Goal: Transaction & Acquisition: Purchase product/service

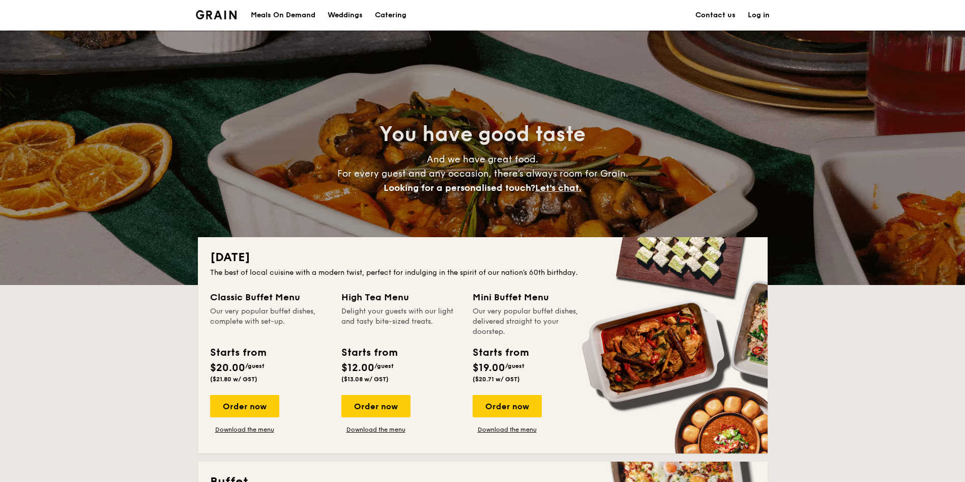
click at [763, 10] on link "Log in" at bounding box center [759, 15] width 22 height 31
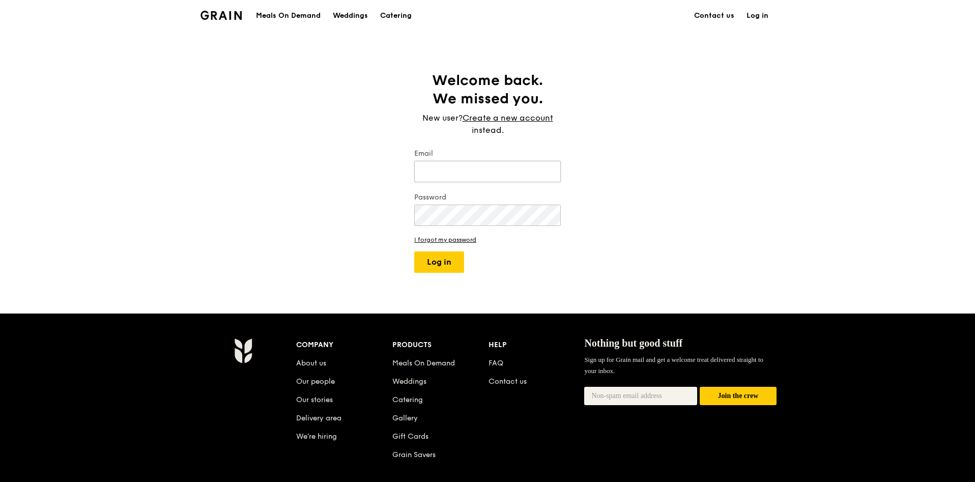
click at [457, 179] on input "Email" at bounding box center [487, 171] width 146 height 21
click at [499, 172] on input "PEHWANQIAN@" at bounding box center [487, 171] width 146 height 21
type input "PEHWANQIAN@cslmch.org.sg"
click at [530, 122] on link "Create a new account" at bounding box center [507, 118] width 91 height 12
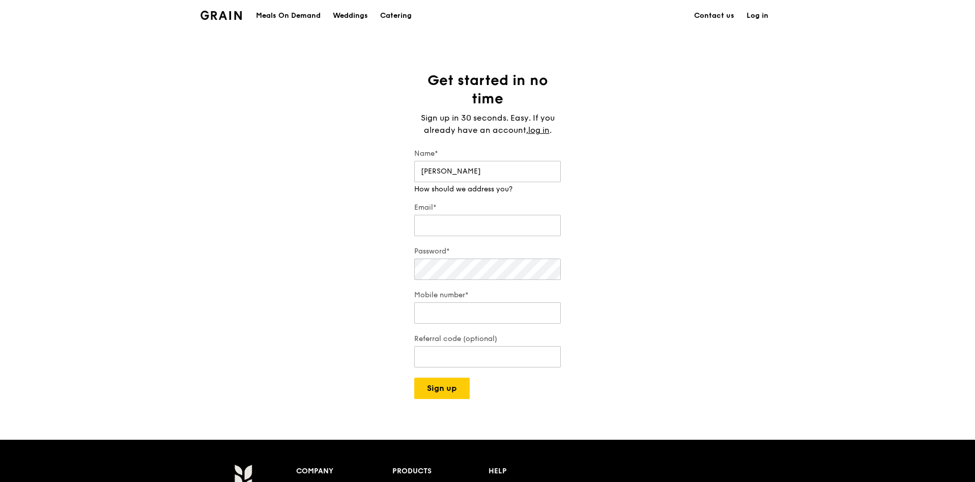
type input "Wan Qian"
type input "PEHWANQIAN@cslmch.org.sg"
click at [468, 273] on div "Password*" at bounding box center [487, 264] width 146 height 36
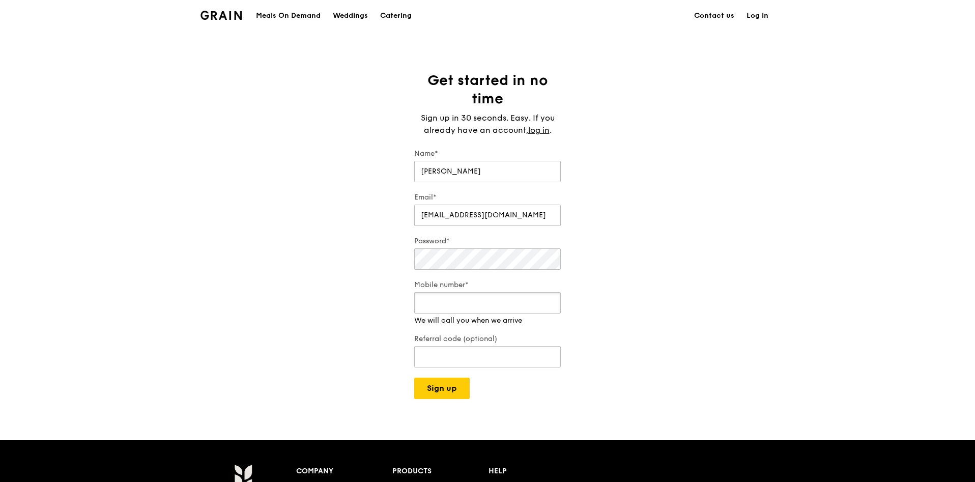
click at [462, 303] on input "Mobile number*" at bounding box center [487, 302] width 146 height 21
type input "81332522"
click at [513, 357] on input "Referral code (optional)" at bounding box center [487, 346] width 146 height 21
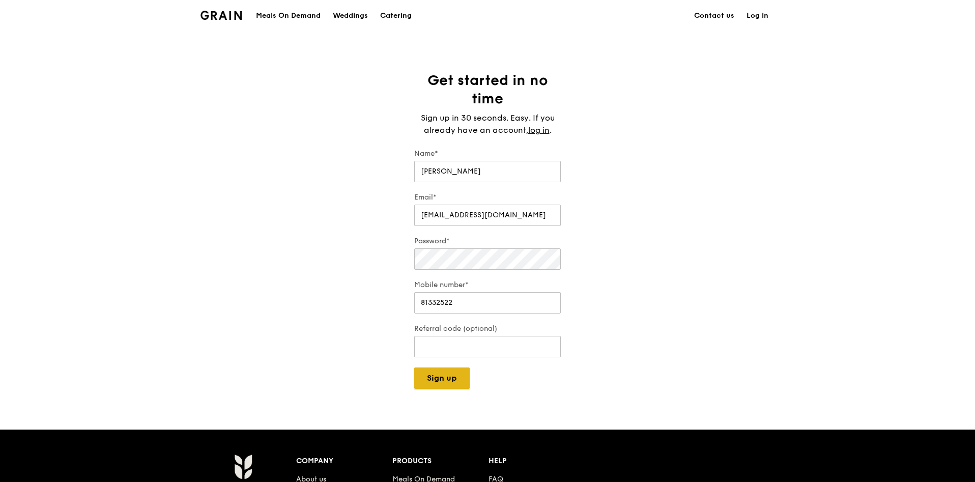
click at [438, 385] on button "Sign up" at bounding box center [441, 377] width 55 height 21
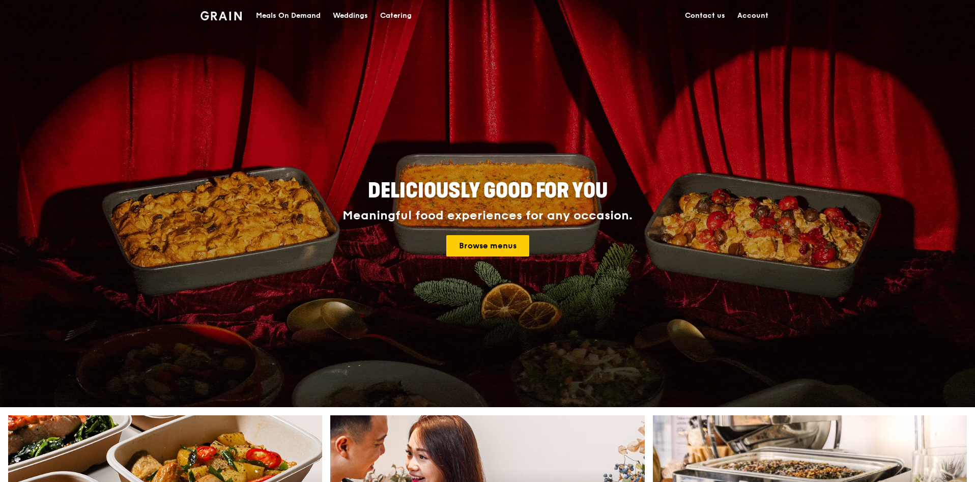
click at [387, 15] on div "Catering" at bounding box center [396, 16] width 32 height 31
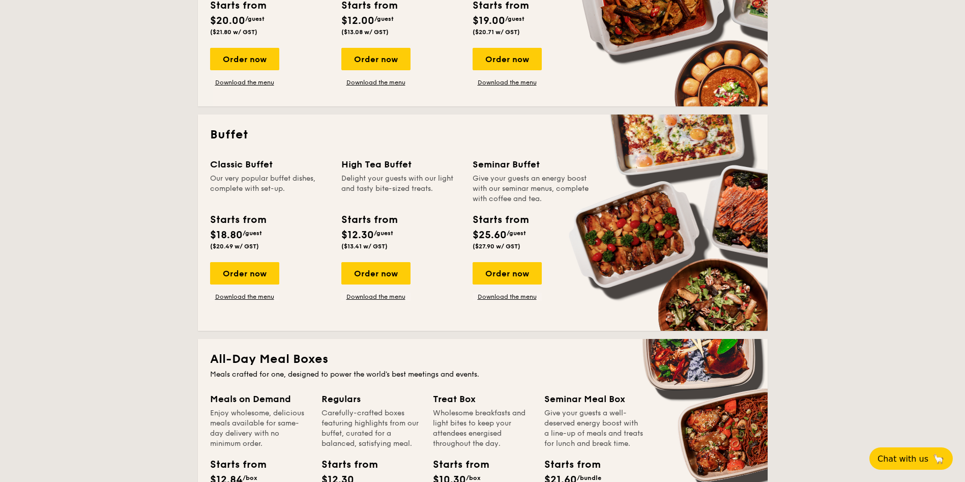
scroll to position [381, 0]
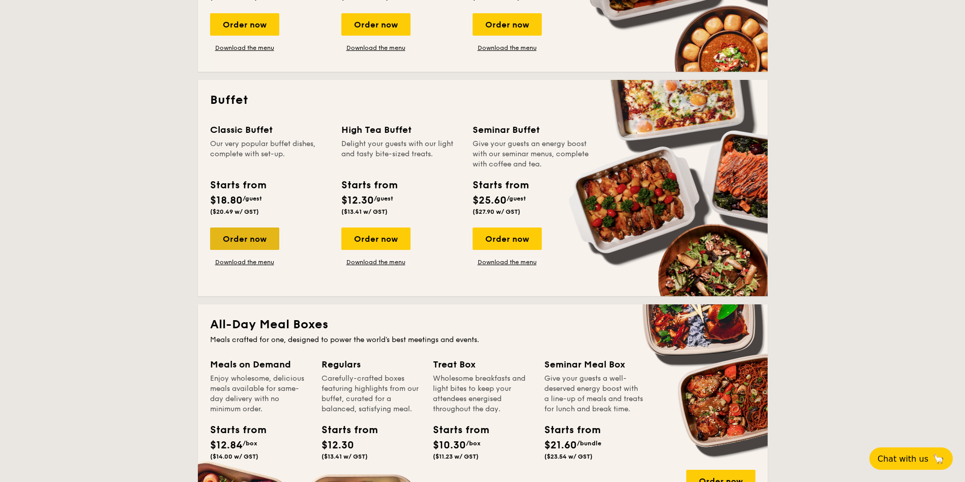
click at [239, 237] on div "Order now" at bounding box center [244, 238] width 69 height 22
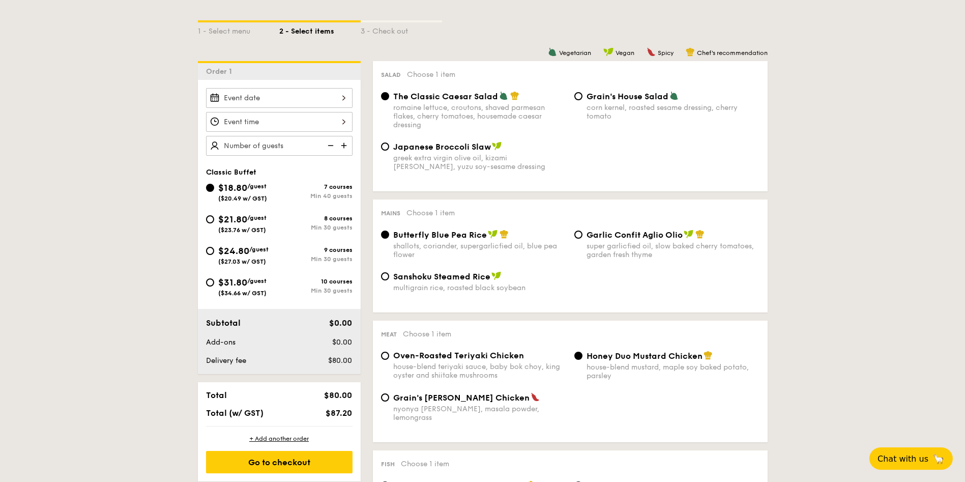
scroll to position [229, 0]
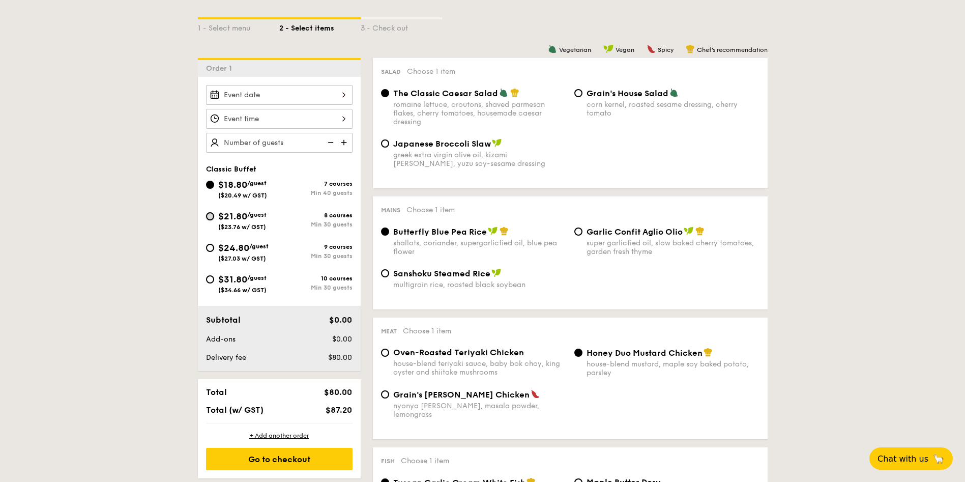
click at [209, 220] on input "$21.80 /guest ($23.76 w/ GST) 8 courses Min 30 guests" at bounding box center [210, 216] width 8 height 8
radio input "true"
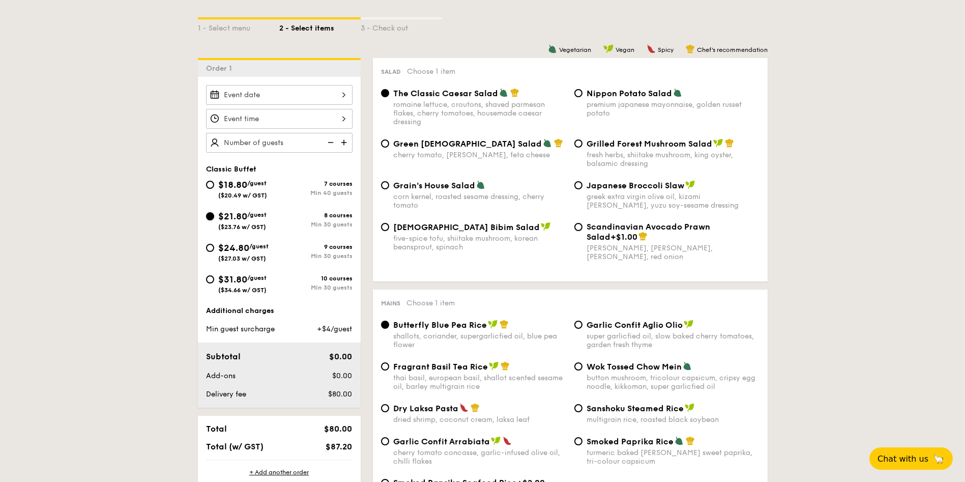
radio input "true"
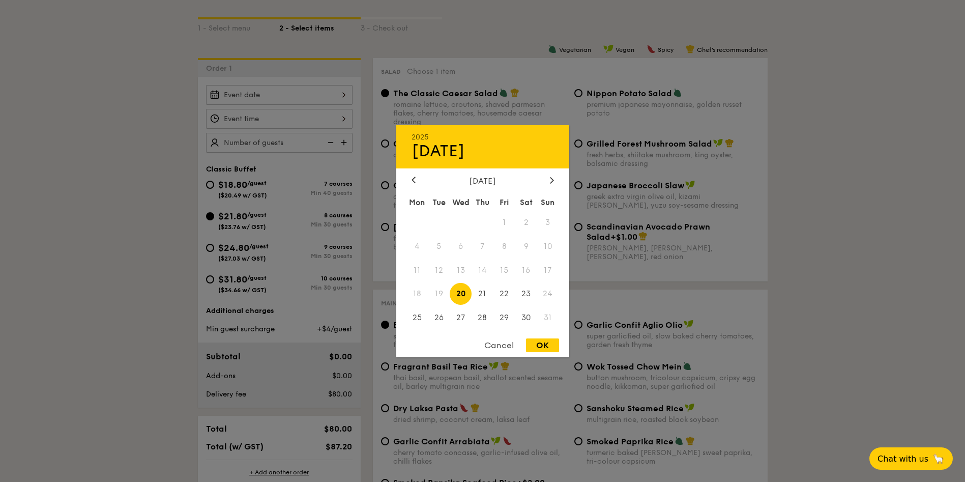
click at [312, 97] on div "2025 Aug 20 August 2025 Mon Tue Wed Thu Fri Sat Sun 1 2 3 4 5 6 7 8 9 10 11 12 …" at bounding box center [279, 95] width 146 height 20
click at [552, 181] on icon at bounding box center [551, 180] width 3 height 6
click at [478, 270] on span "16" at bounding box center [483, 270] width 22 height 22
click at [539, 338] on div "OK" at bounding box center [542, 345] width 33 height 14
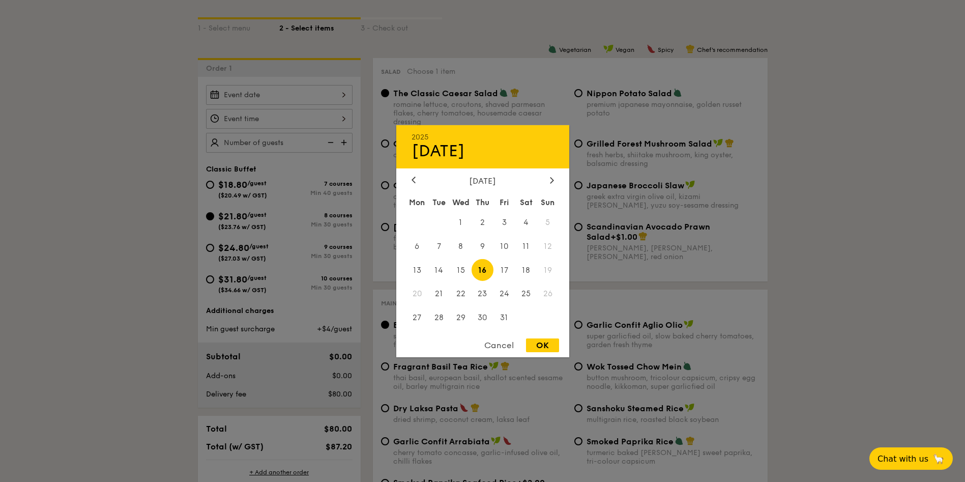
type input "Oct 16, 2025"
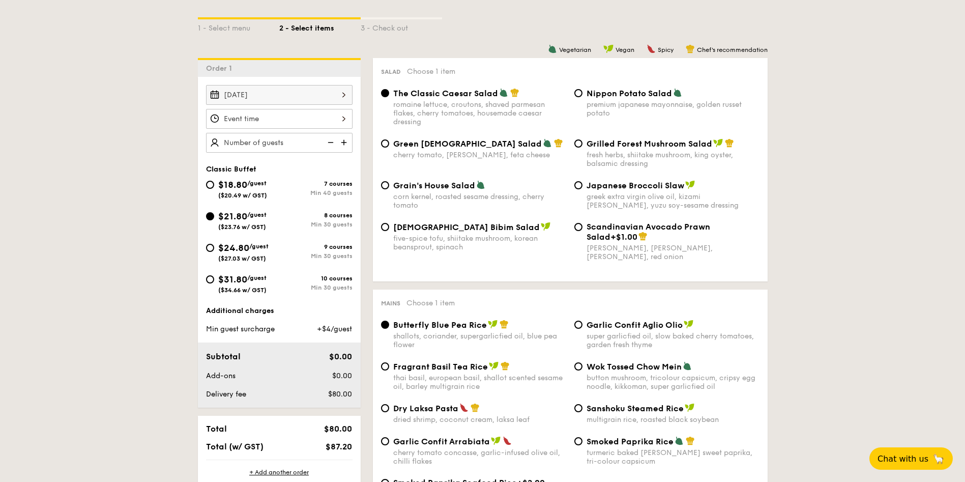
click at [340, 115] on div at bounding box center [279, 119] width 146 height 20
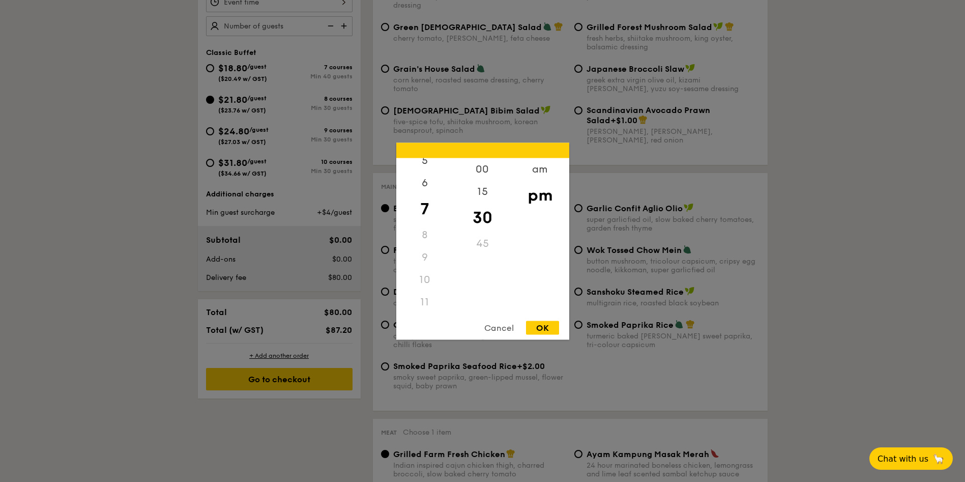
scroll to position [381, 0]
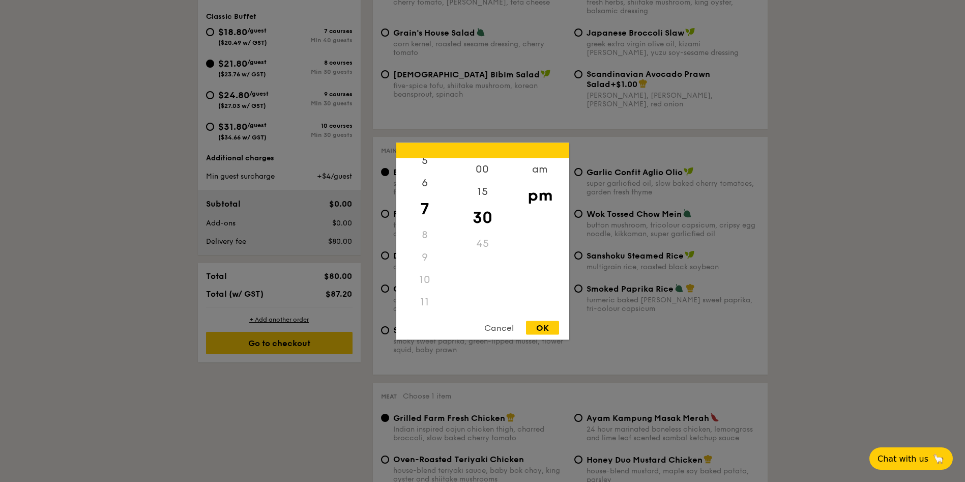
click at [428, 302] on div "11" at bounding box center [424, 301] width 57 height 22
click at [416, 167] on div "12" at bounding box center [424, 173] width 57 height 30
click at [488, 168] on div "00" at bounding box center [482, 173] width 57 height 30
click at [540, 192] on div "pm" at bounding box center [539, 195] width 57 height 30
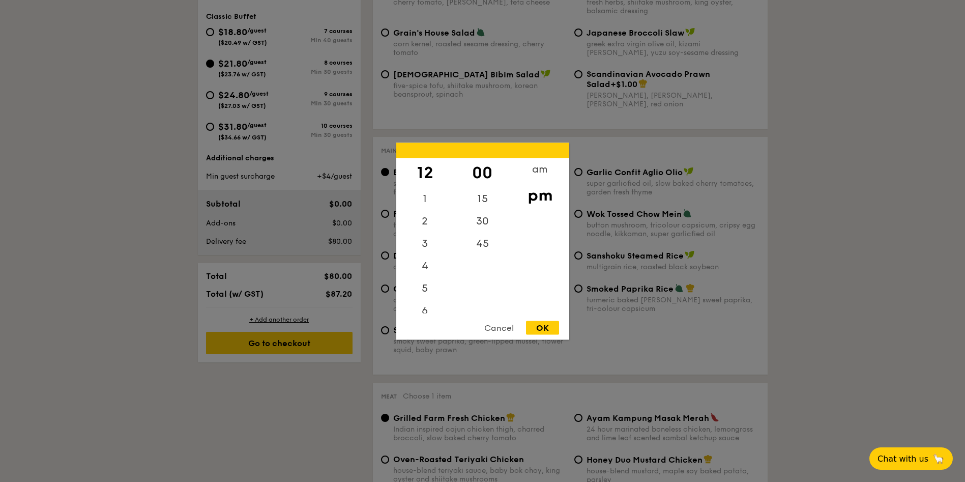
click at [538, 327] on div "OK" at bounding box center [542, 327] width 33 height 14
type input "12:00PM"
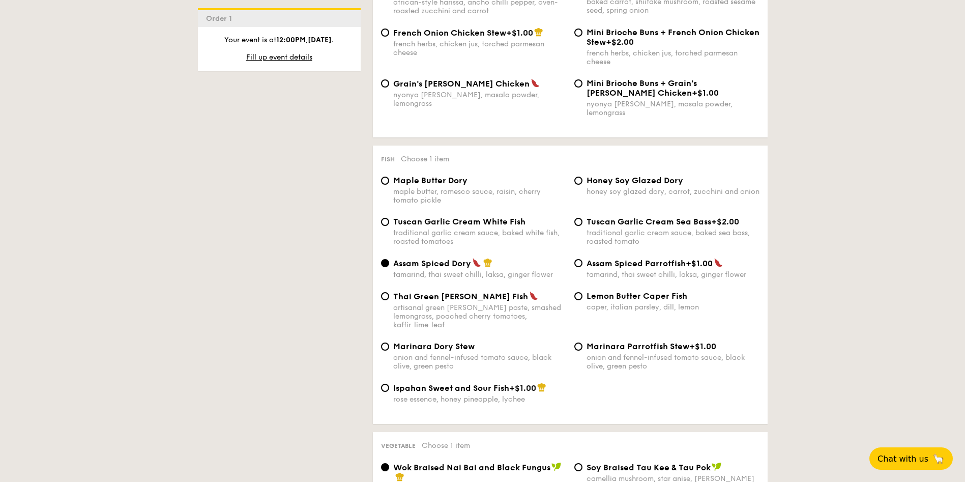
scroll to position [916, 0]
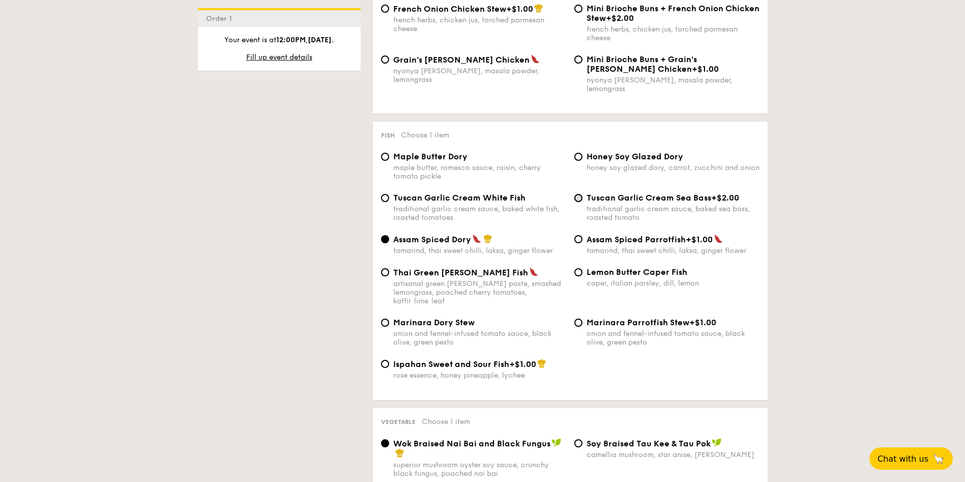
click at [579, 194] on input "Tuscan Garlic Cream Sea Bass +$2.00 traditional garlic cream sauce, baked sea b…" at bounding box center [578, 198] width 8 height 8
radio input "true"
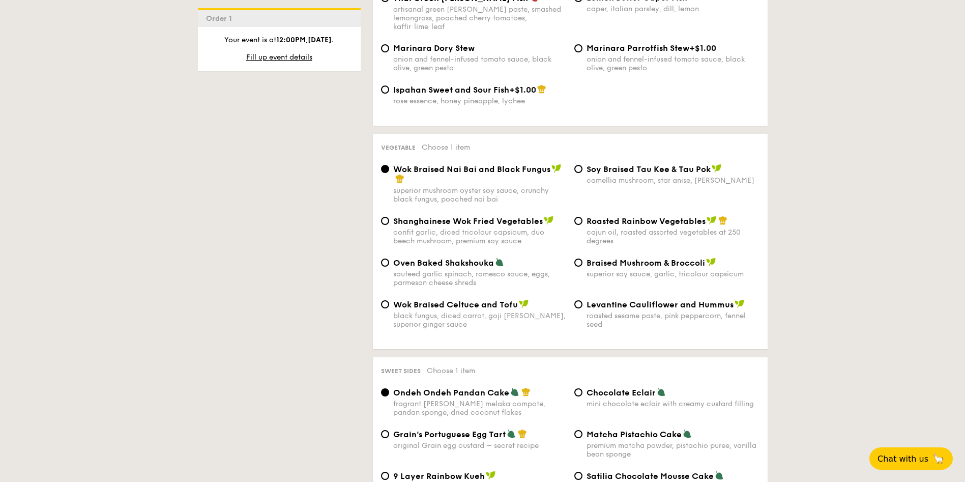
scroll to position [1221, 0]
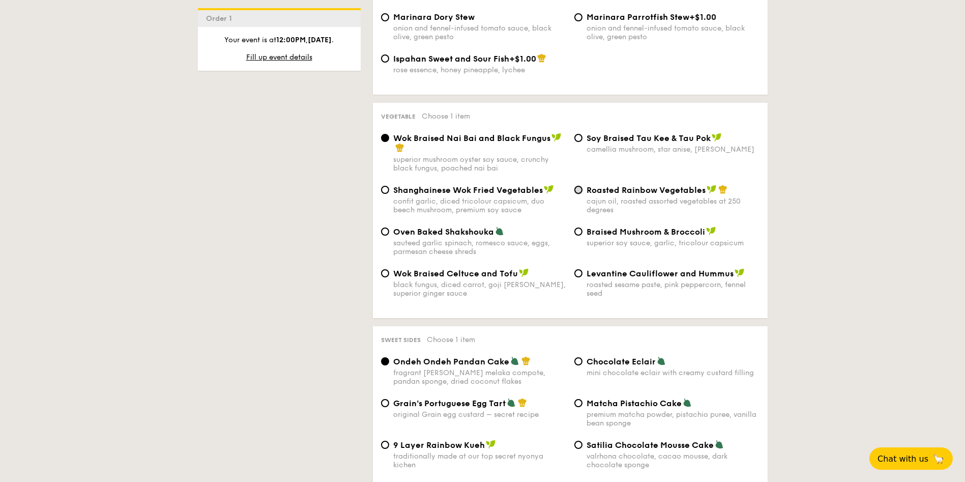
click at [574, 186] on input "Roasted Rainbow Vegetables cajun oil, roasted assorted vegetables at 250 degrees" at bounding box center [578, 190] width 8 height 8
radio input "true"
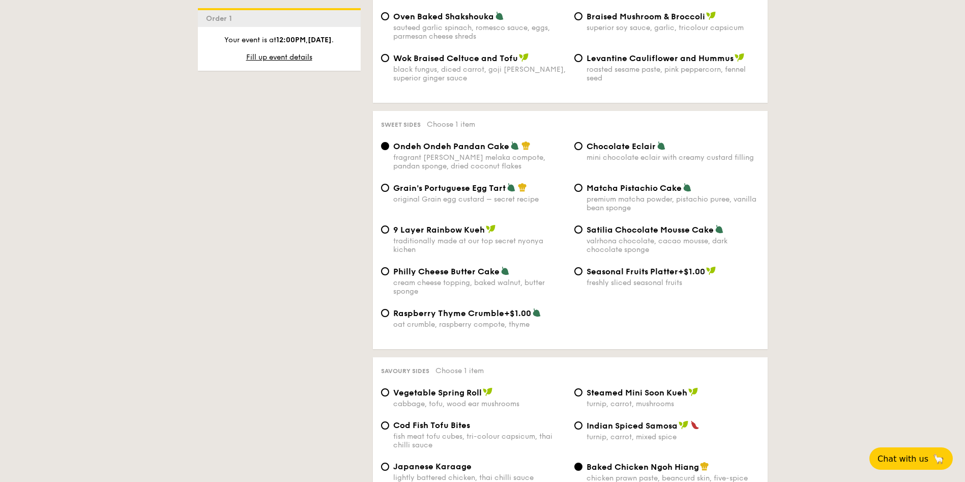
scroll to position [1450, 0]
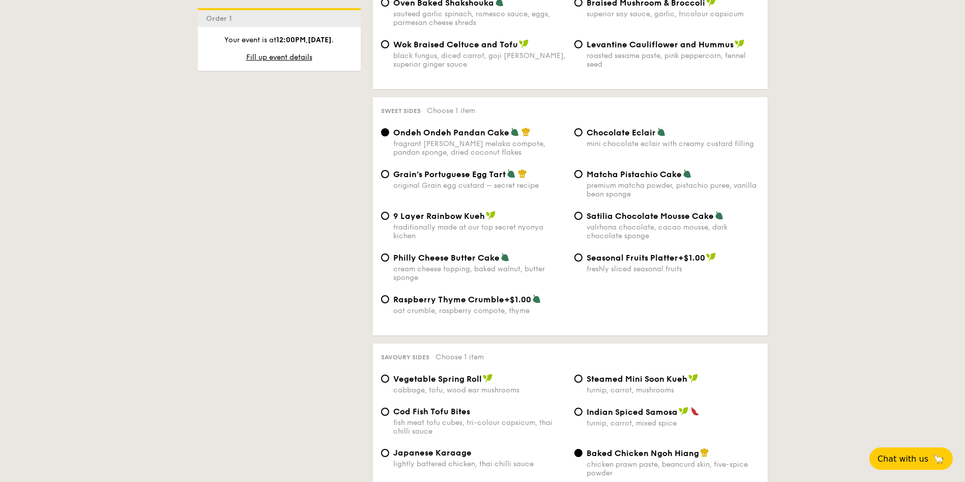
click at [390, 169] on div "Grain's Portuguese Egg Tart original Grain egg custard – secret recipe" at bounding box center [473, 179] width 193 height 21
click at [387, 170] on input "Grain's Portuguese Egg Tart original Grain egg custard – secret recipe" at bounding box center [385, 174] width 8 height 8
radio input "true"
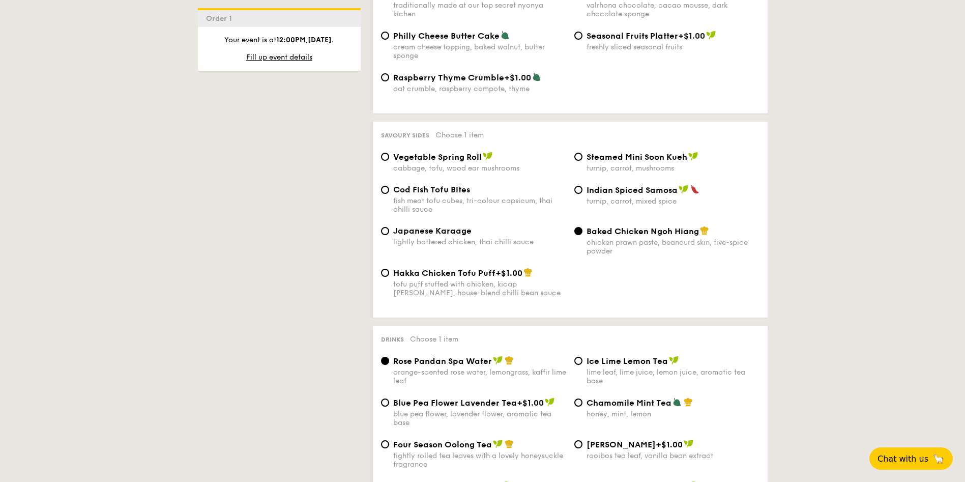
scroll to position [1679, 0]
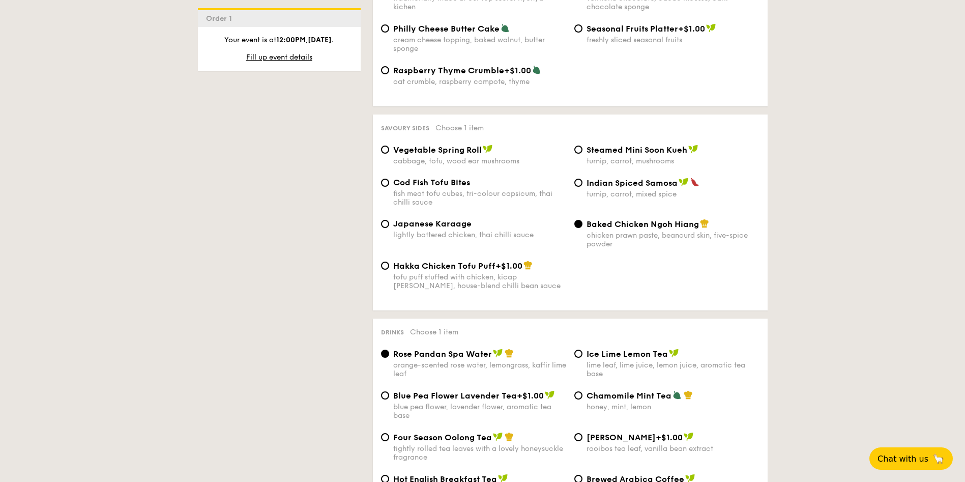
click at [392, 178] on div "Cod Fish Tofu Bites fish meat tofu cubes, tri-colour capsicum, thai chilli sauce" at bounding box center [473, 192] width 193 height 29
click at [386, 179] on input "Cod Fish Tofu Bites fish meat tofu cubes, tri-colour capsicum, thai chilli sauce" at bounding box center [385, 183] width 8 height 8
radio input "true"
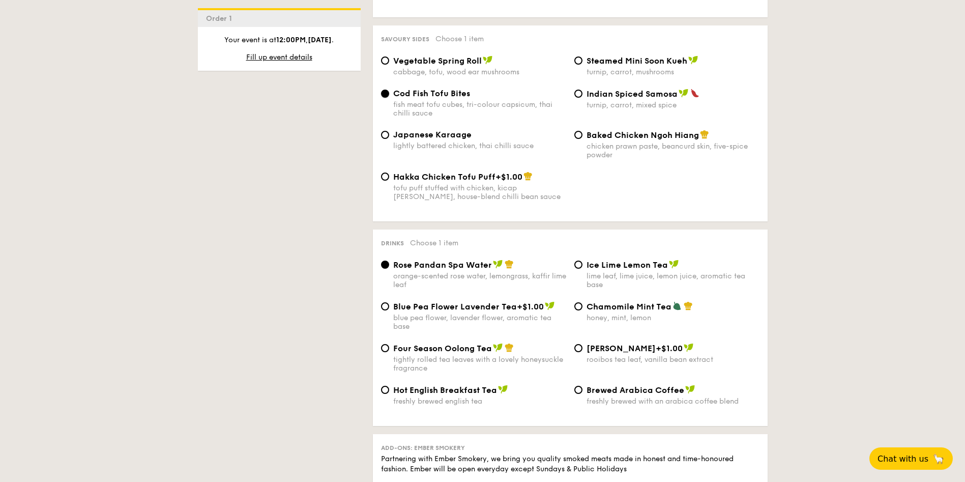
scroll to position [1831, 0]
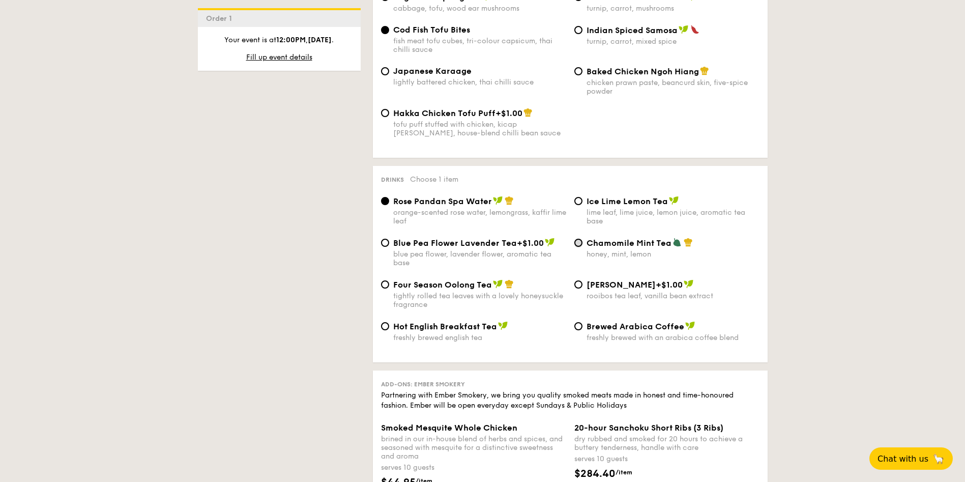
click at [577, 239] on input "Chamomile Mint Tea honey, mint, lemon" at bounding box center [578, 243] width 8 height 8
radio input "true"
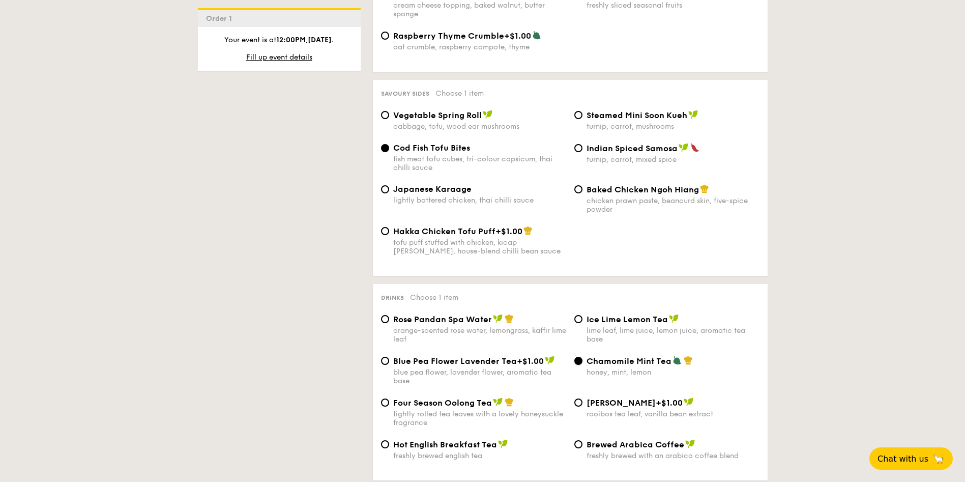
scroll to position [1679, 0]
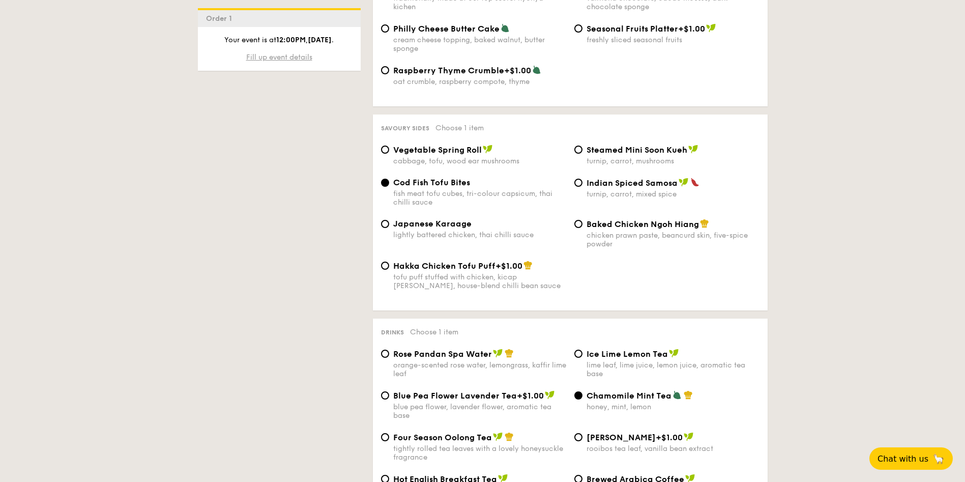
click at [282, 58] on span "Fill up event details" at bounding box center [279, 57] width 66 height 9
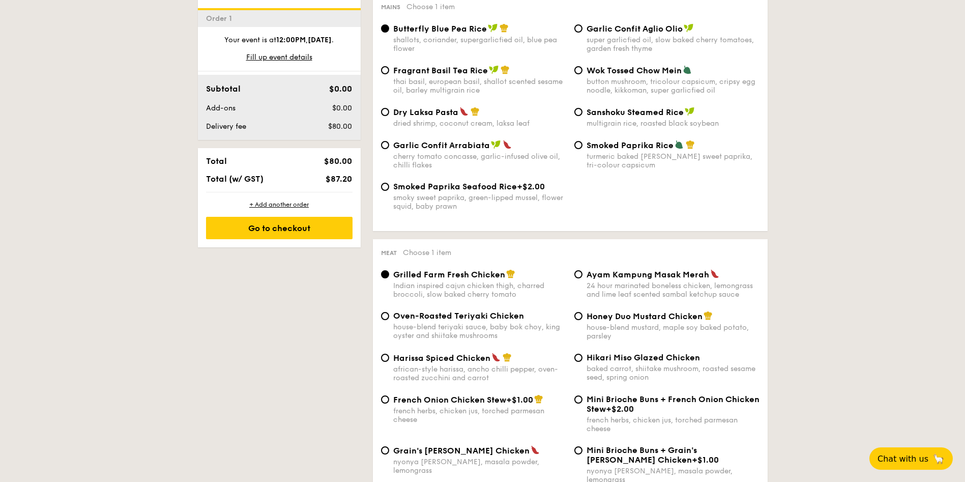
scroll to position [272, 0]
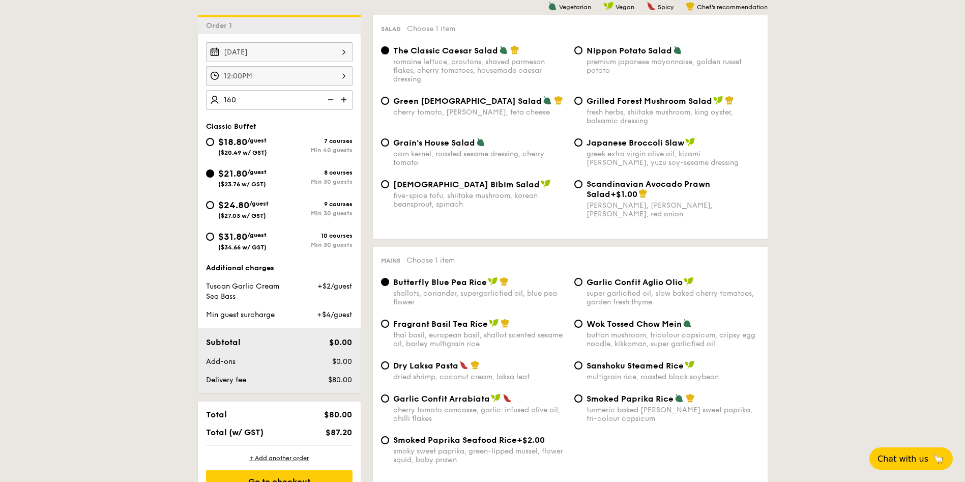
type input "160 guests"
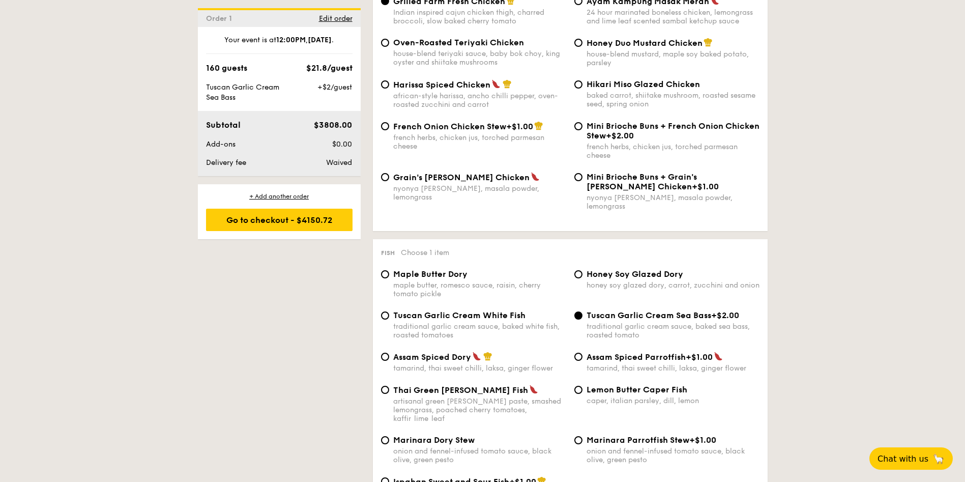
scroll to position [882, 0]
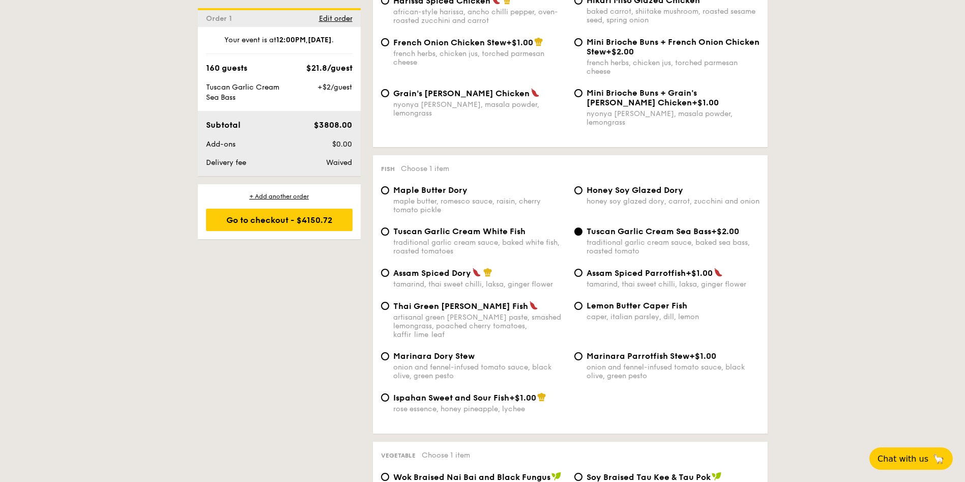
click at [390, 226] on div "Tuscan Garlic Cream White Fish traditional garlic cream sauce, baked white fish…" at bounding box center [473, 240] width 193 height 29
click at [384, 227] on input "Tuscan Garlic Cream White Fish traditional garlic cream sauce, baked white fish…" at bounding box center [385, 231] width 8 height 8
radio input "true"
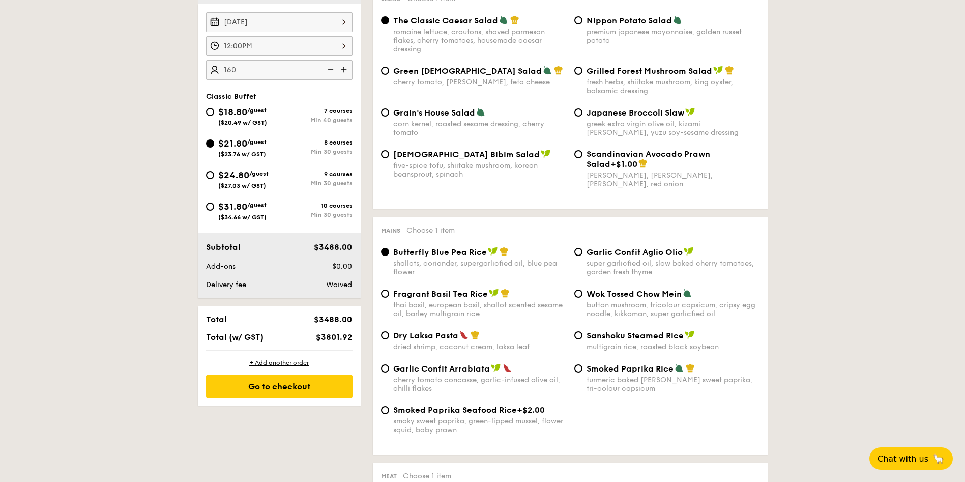
scroll to position [272, 0]
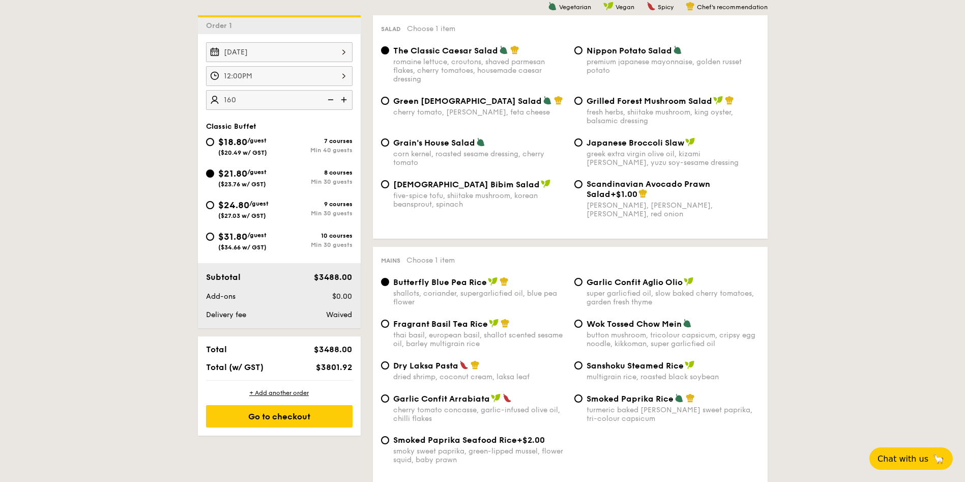
click at [327, 98] on img at bounding box center [329, 99] width 15 height 19
click at [346, 97] on img at bounding box center [344, 99] width 15 height 19
type input "150 guests"
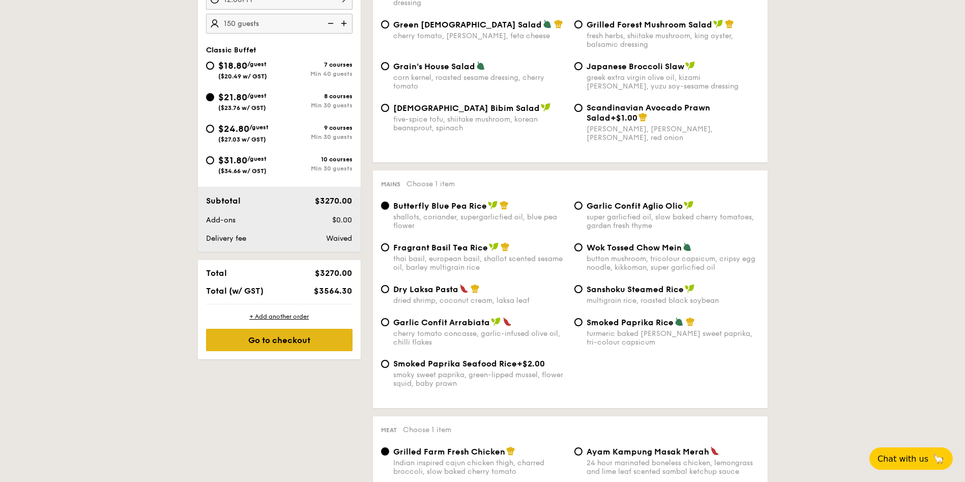
click at [238, 341] on div "Go to checkout" at bounding box center [279, 340] width 146 height 22
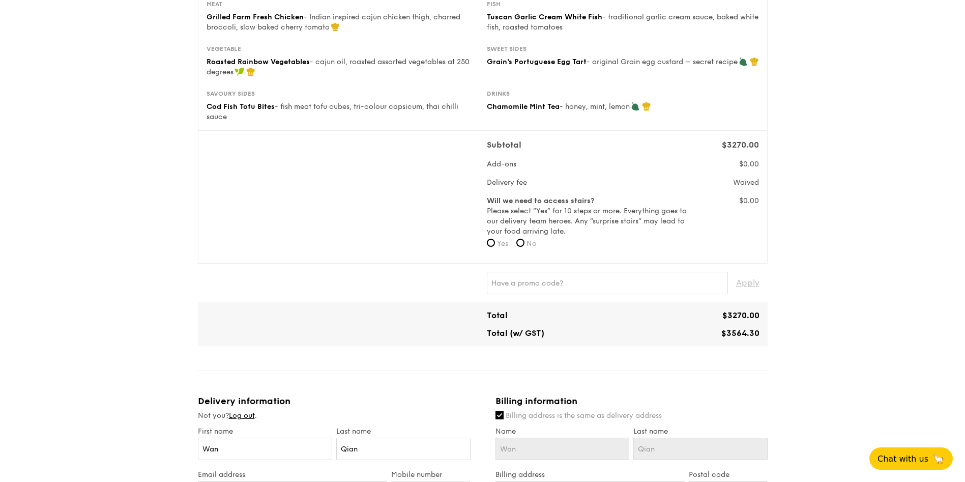
scroll to position [229, 0]
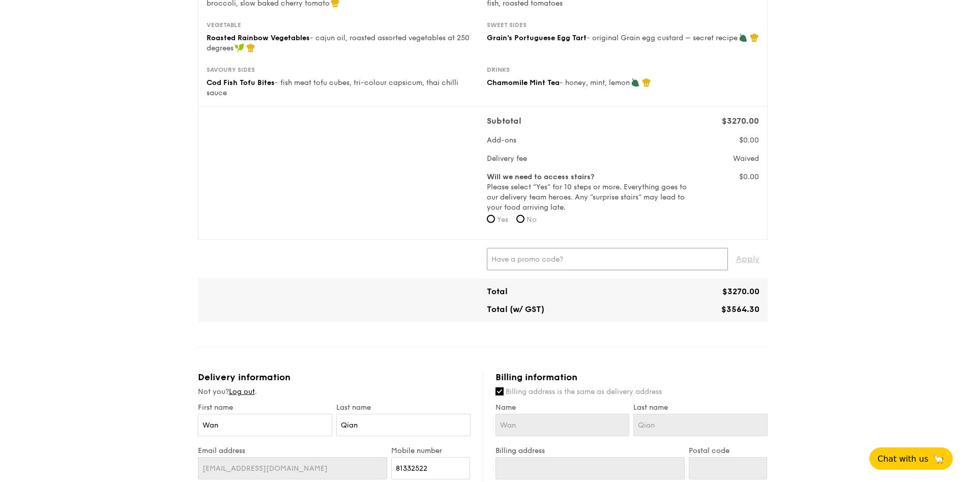
click at [507, 252] on input "text" at bounding box center [607, 259] width 241 height 22
paste input "WELCOMEFEAST"
click at [743, 257] on span "Apply" at bounding box center [747, 259] width 23 height 22
type input "WELCOMEFEAST"
click at [524, 216] on input "No" at bounding box center [520, 219] width 8 height 8
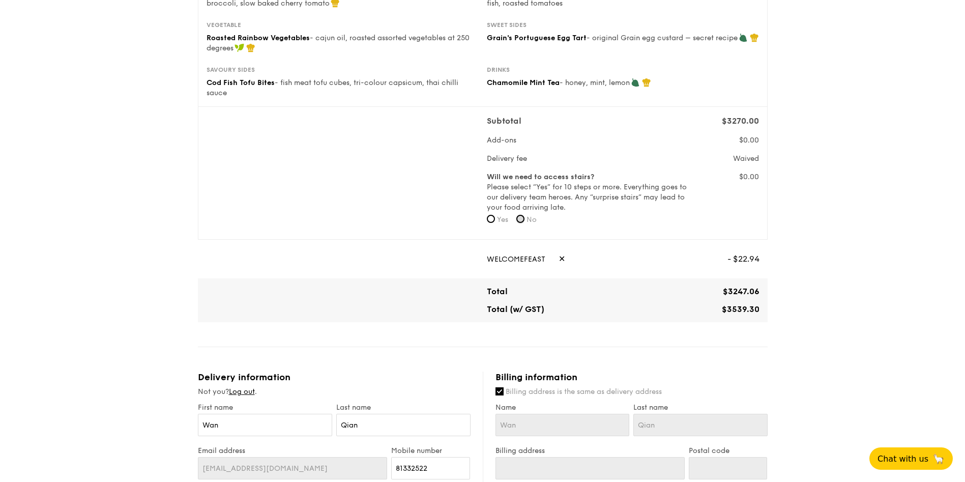
radio input "true"
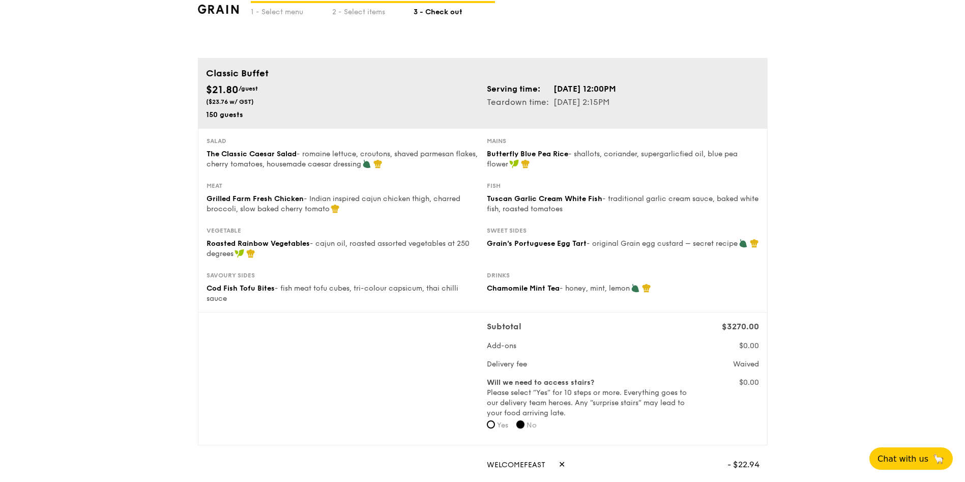
scroll to position [0, 0]
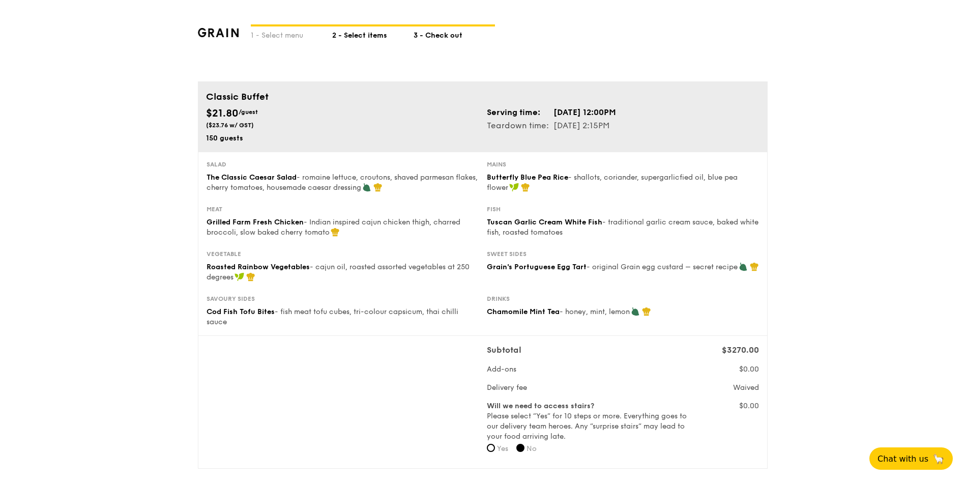
click at [358, 35] on div "2 - Select items" at bounding box center [372, 33] width 81 height 14
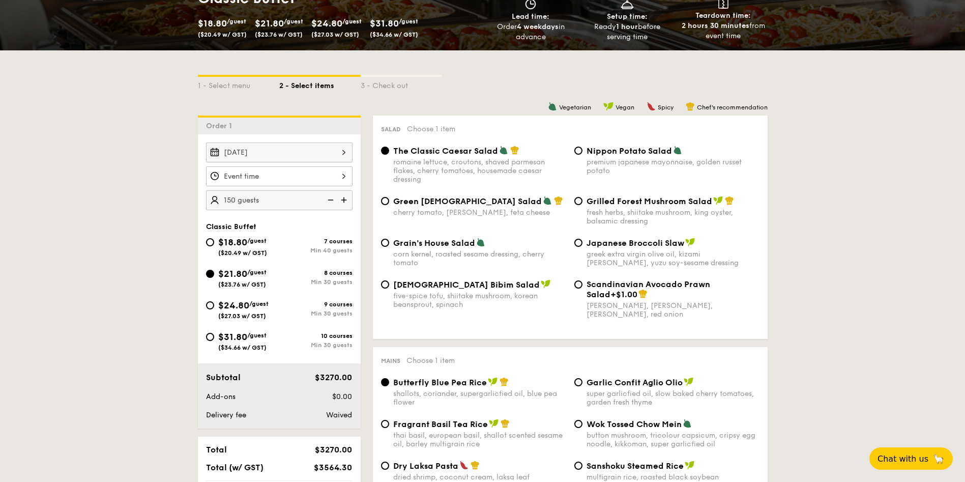
scroll to position [229, 0]
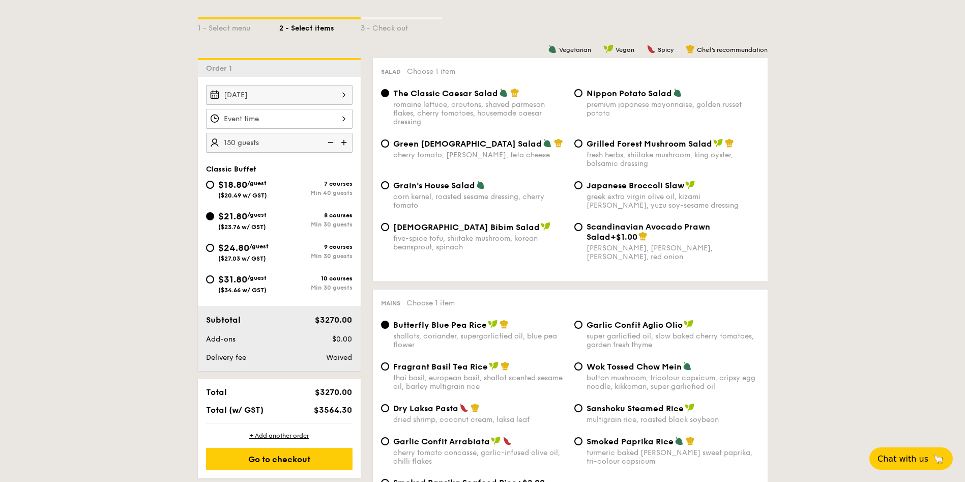
click at [344, 142] on img at bounding box center [344, 142] width 15 height 19
click at [330, 142] on img at bounding box center [329, 142] width 15 height 19
type input "150 guests"
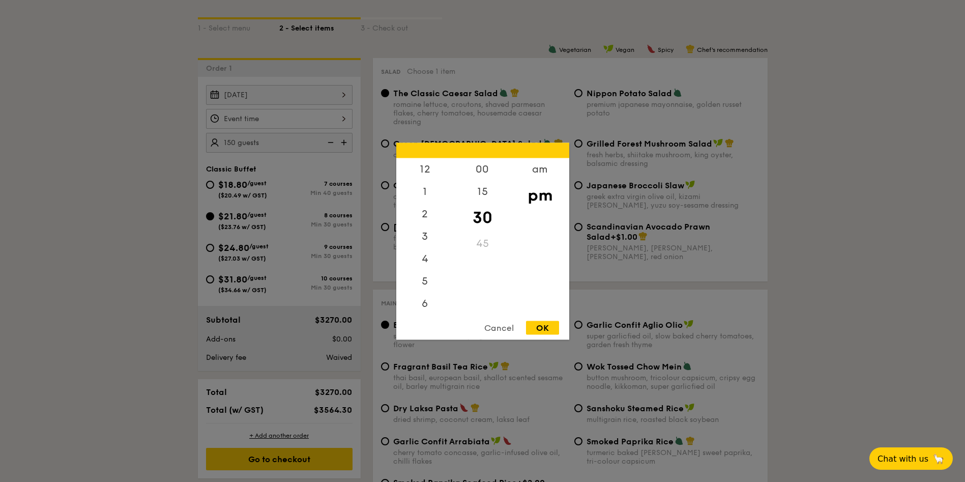
click at [257, 120] on div "12 1 2 3 4 5 6 7 8 9 10 11 00 15 30 45 am pm Cancel OK" at bounding box center [279, 119] width 146 height 20
click at [423, 163] on div "12" at bounding box center [424, 173] width 57 height 30
click at [540, 326] on div "OK" at bounding box center [542, 327] width 33 height 14
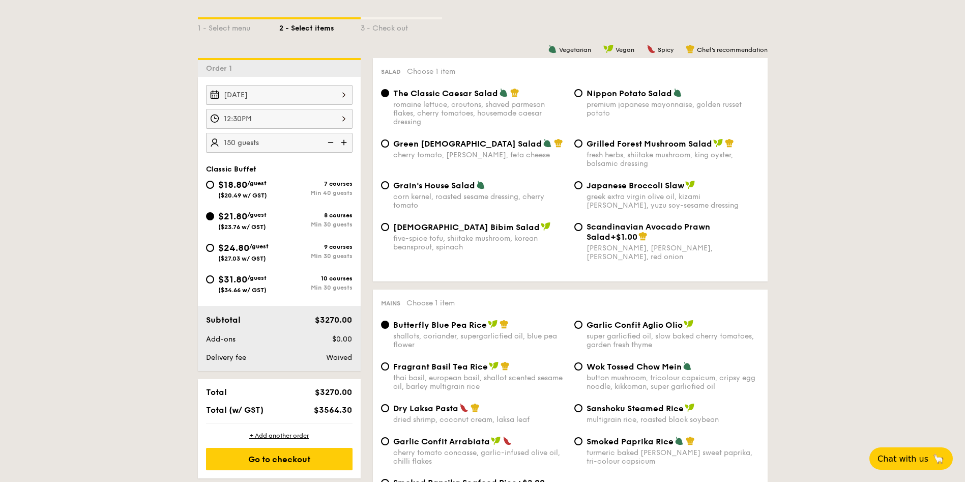
click at [263, 118] on div "12:30PM 12 1 2 3 4 5 6 7 8 9 10 11 00 15 30 45 am pm Cancel OK" at bounding box center [279, 119] width 146 height 20
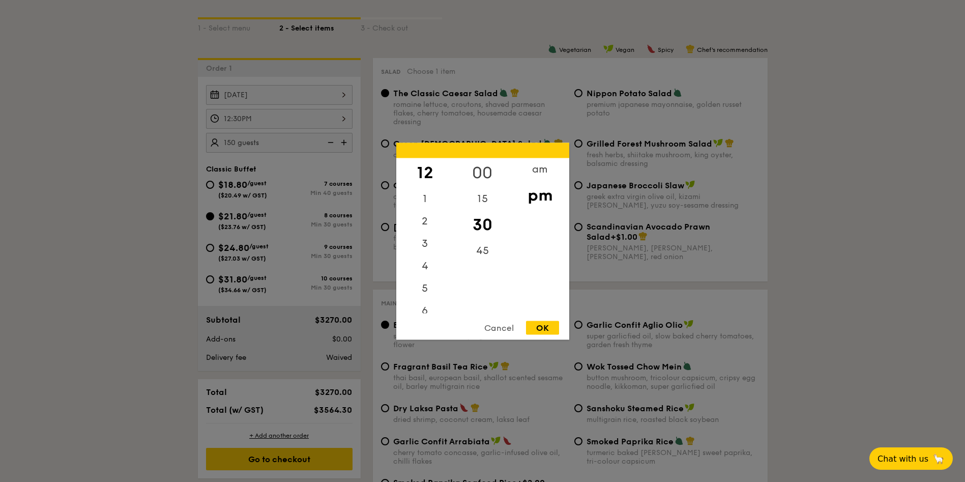
click at [478, 169] on div "00" at bounding box center [482, 173] width 57 height 30
click at [543, 324] on div "OK" at bounding box center [542, 327] width 33 height 14
type input "12:00PM"
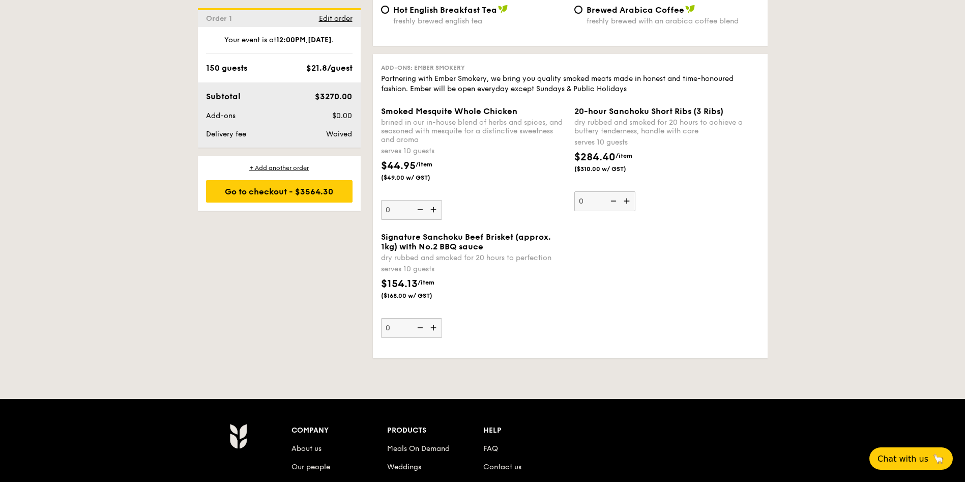
scroll to position [2213, 0]
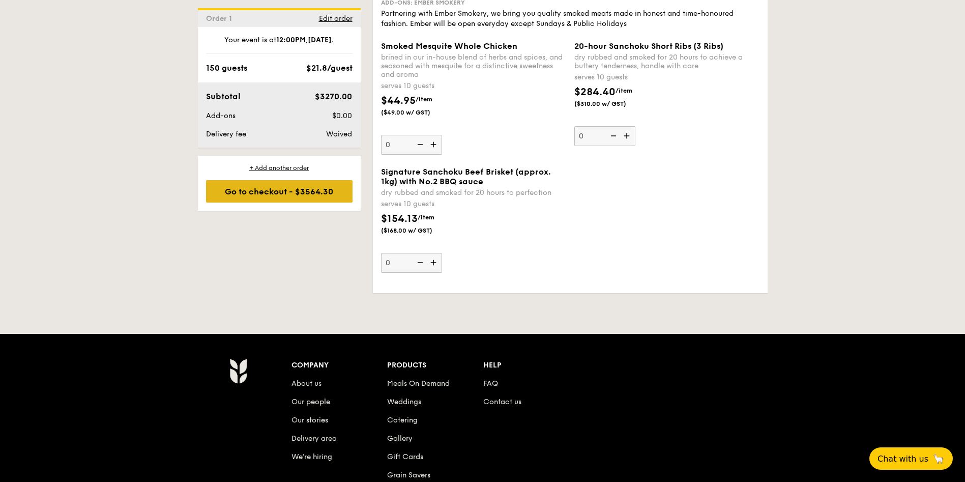
click at [312, 195] on div "Go to checkout - $3564.30" at bounding box center [279, 191] width 146 height 22
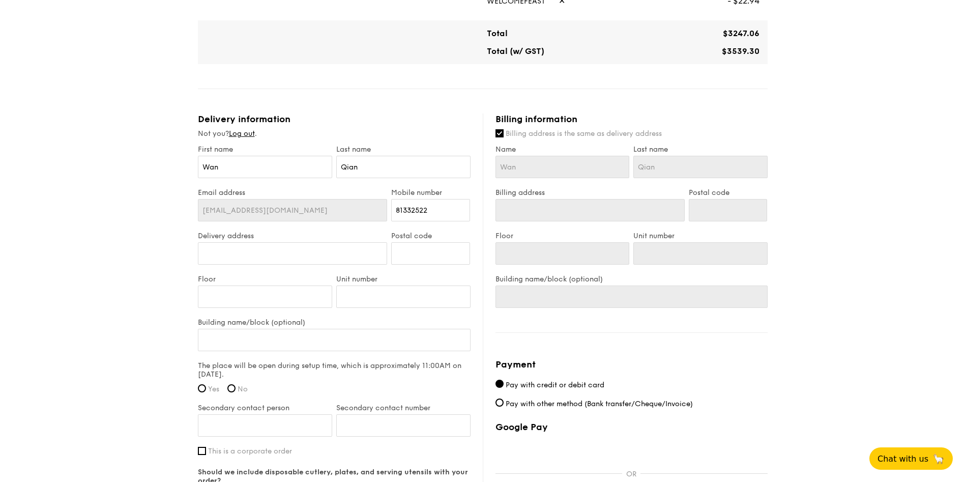
scroll to position [534, 0]
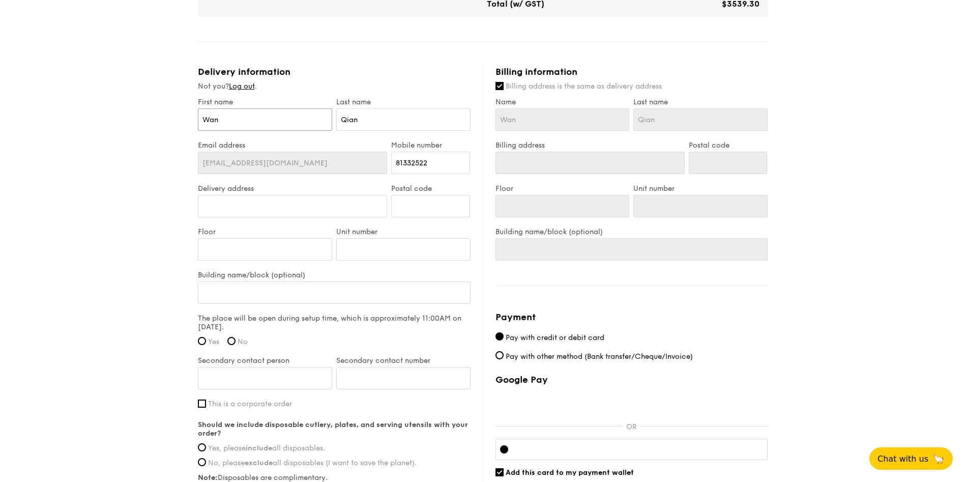
drag, startPoint x: 267, startPoint y: 120, endPoint x: 106, endPoint y: 105, distance: 161.9
click at [102, 107] on div "1 - Select menu 2 - Select items 3 - Check out Classic Buffet $21.80 /guest ($2…" at bounding box center [482, 23] width 965 height 1115
type input "W"
type input "Wan"
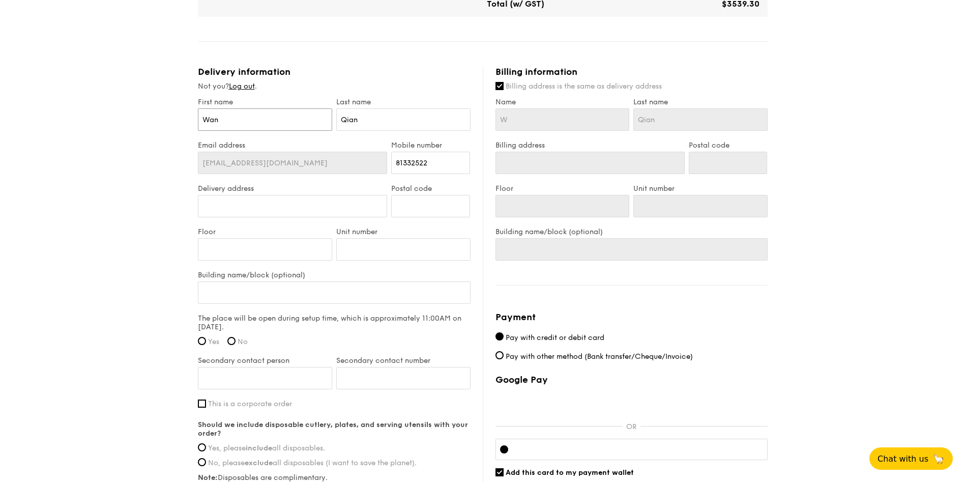
type input "Wan"
type input "Wan Q"
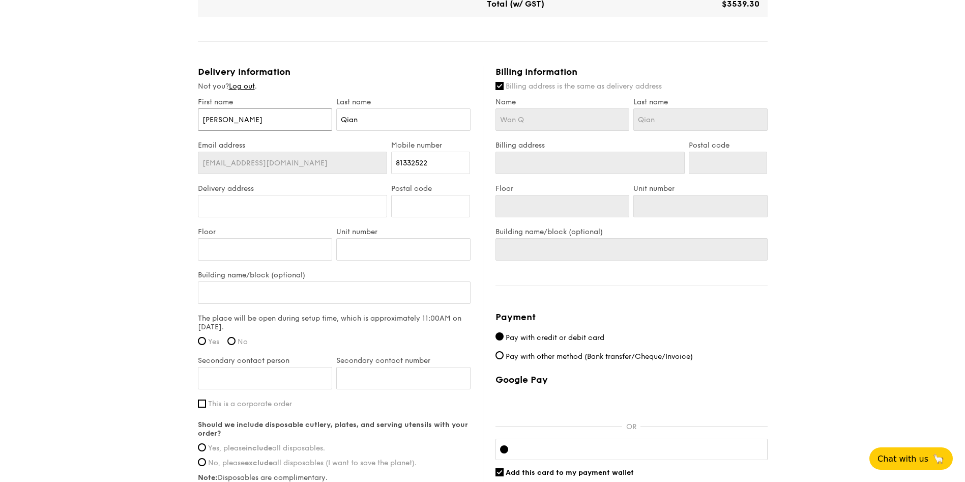
type input "Wan Qian"
drag, startPoint x: 331, startPoint y: 112, endPoint x: 318, endPoint y: 112, distance: 12.7
click at [318, 112] on div "First name Wan Qian Last name Qian" at bounding box center [334, 119] width 277 height 43
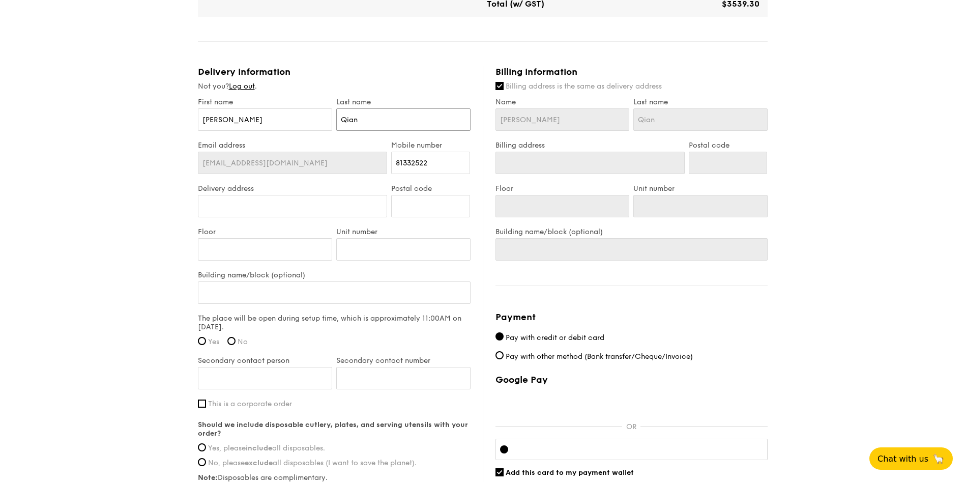
type input "P"
type input "Peh"
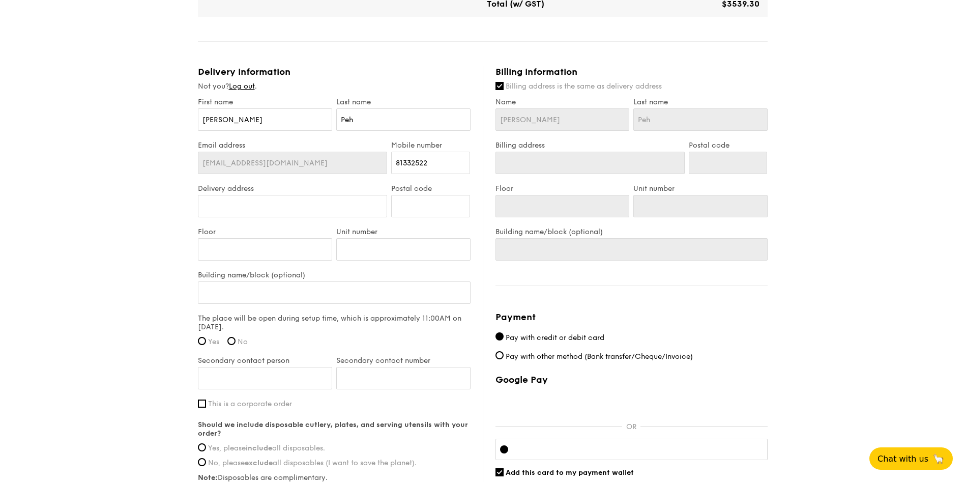
click at [269, 217] on div "Delivery address" at bounding box center [293, 205] width 194 height 43
click at [271, 209] on input "Delivery address" at bounding box center [293, 206] width 190 height 22
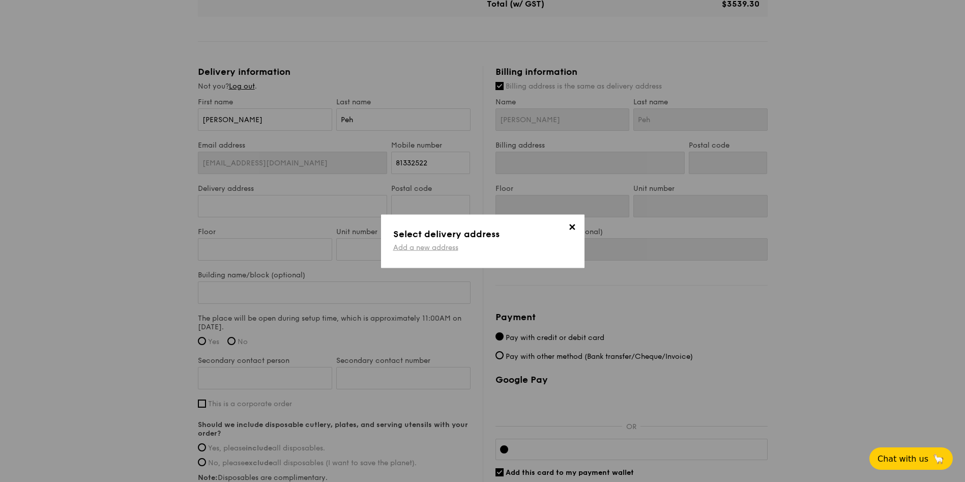
click at [425, 248] on link "Add a new address" at bounding box center [425, 247] width 65 height 9
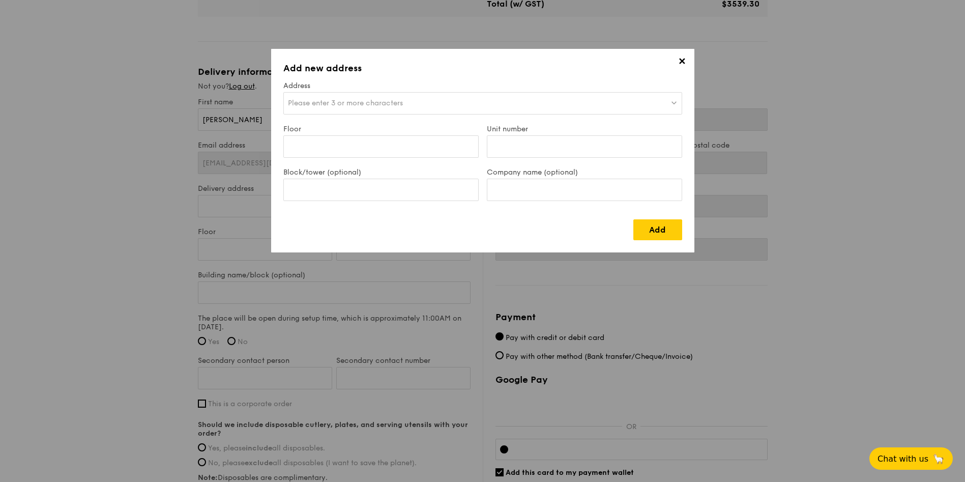
click at [363, 106] on span "Please enter 3 or more characters" at bounding box center [345, 103] width 115 height 9
type input "S"
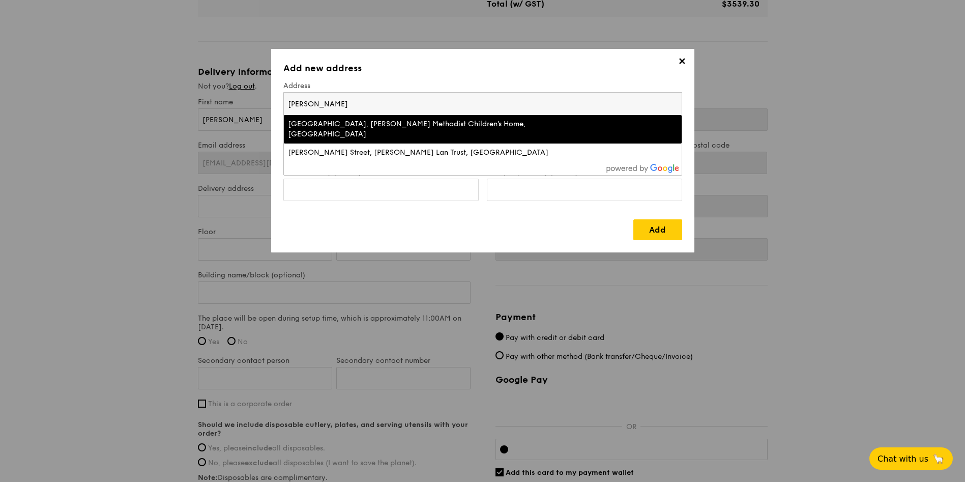
type input "chen su lan"
click at [386, 120] on div "Serangoon Garden Way, Chen Su Lan Methodist Children's Home, Singapore" at bounding box center [434, 129] width 292 height 20
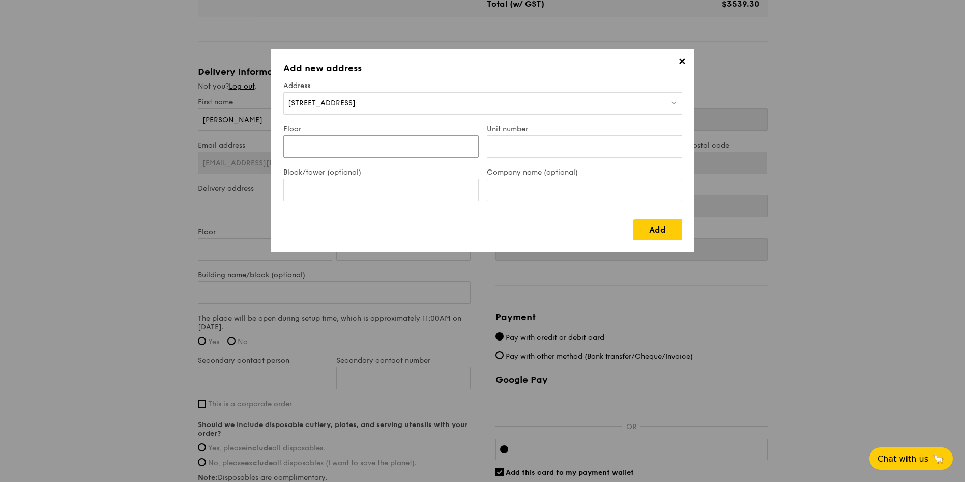
click at [378, 148] on input "Floor" at bounding box center [380, 146] width 195 height 22
click at [534, 147] on input "Unit number" at bounding box center [584, 146] width 195 height 22
click at [560, 203] on div "Company name (optional)" at bounding box center [584, 189] width 203 height 43
click at [572, 192] on input "Company name (optional)" at bounding box center [584, 190] width 195 height 22
type input "Chen Su Lan Methodist Children's Home"
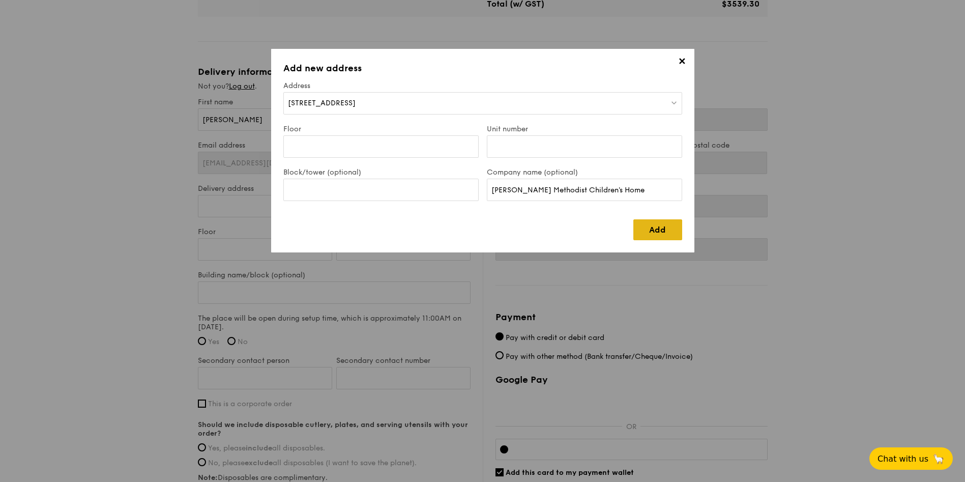
click at [660, 233] on link "Add" at bounding box center [657, 229] width 49 height 21
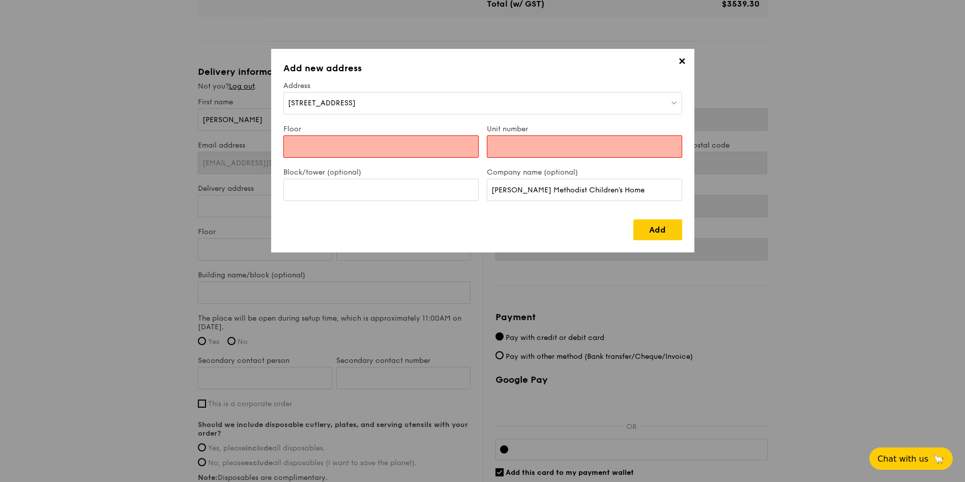
click at [340, 156] on input "Floor" at bounding box center [380, 146] width 195 height 22
type input "0"
click at [522, 155] on input "Unit number" at bounding box center [584, 146] width 195 height 22
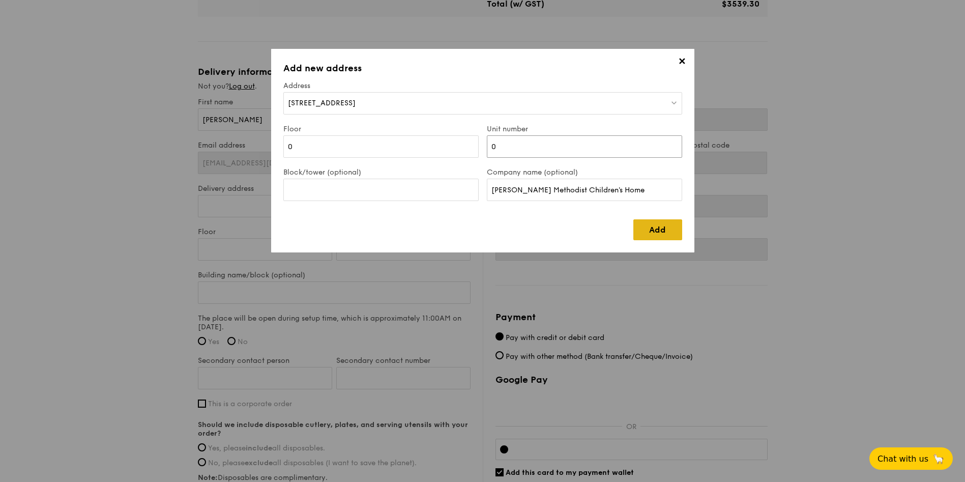
type input "0"
click at [655, 228] on link "Add" at bounding box center [657, 229] width 49 height 21
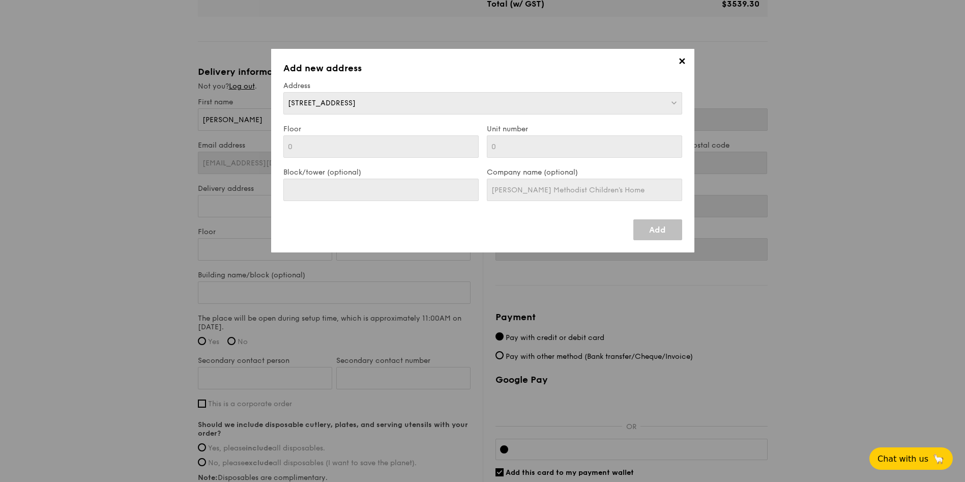
type input "202 Serangoon Garden Way"
type input "556057"
type input "0"
type input "202 Serangoon Garden Way"
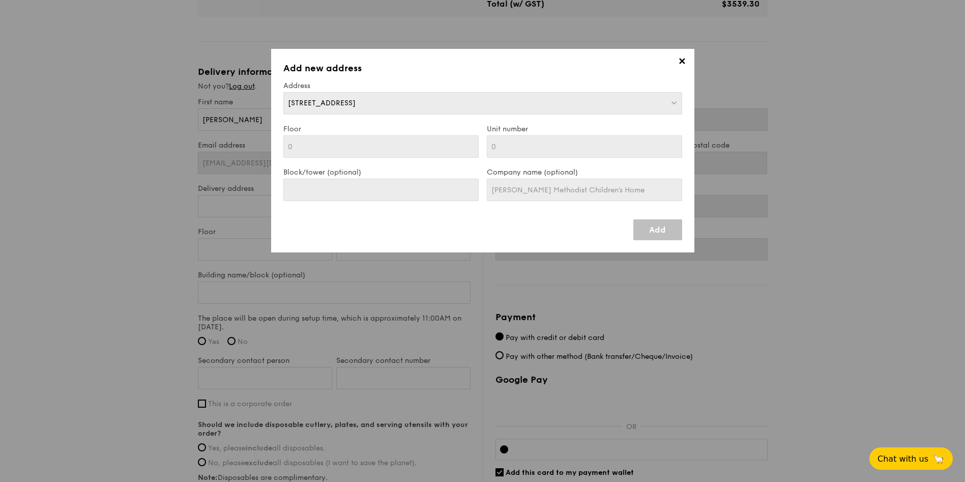
type input "556057"
type input "0"
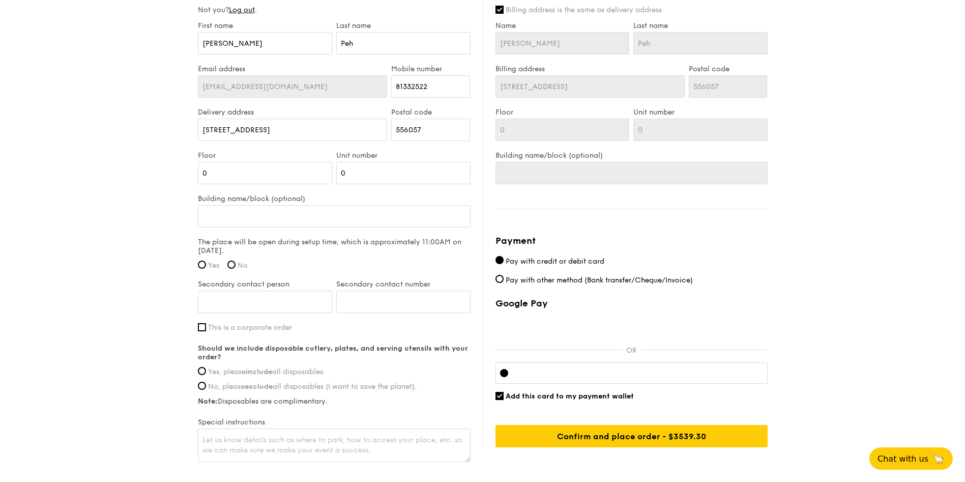
scroll to position [674, 0]
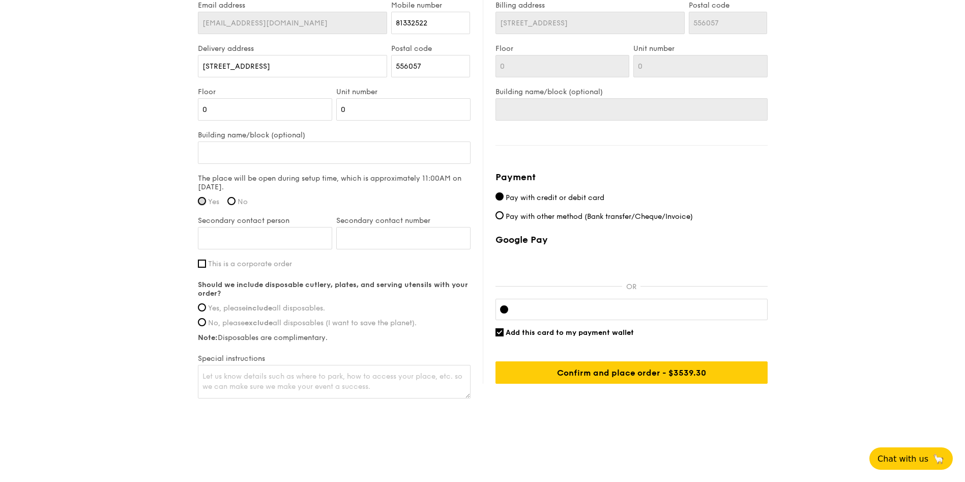
click at [199, 203] on input "Yes" at bounding box center [202, 201] width 8 height 8
radio input "true"
click at [288, 241] on input "Secondary contact person" at bounding box center [265, 238] width 134 height 22
type input "Shalene"
click at [374, 233] on input "Secondary contact number" at bounding box center [403, 238] width 134 height 22
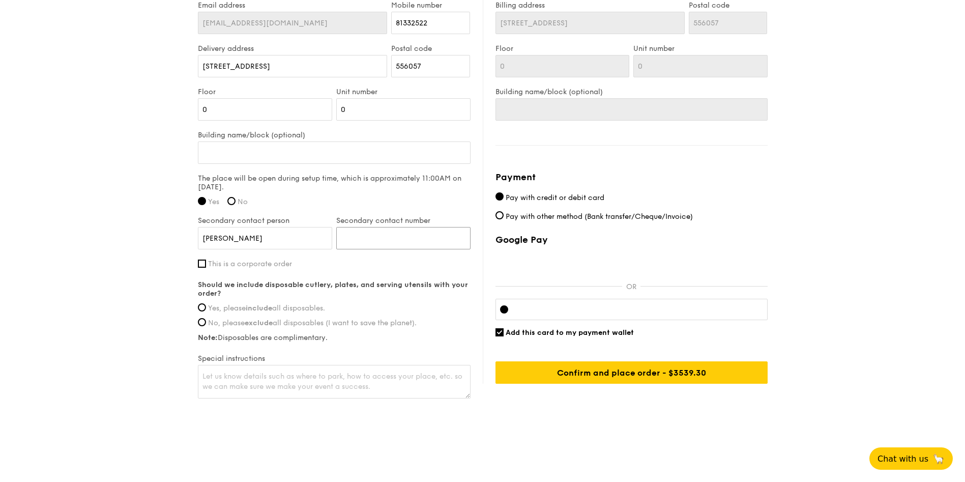
paste input "96268643"
type input "96268642"
click at [199, 263] on input "This is a corporate order" at bounding box center [202, 263] width 8 height 8
checkbox input "true"
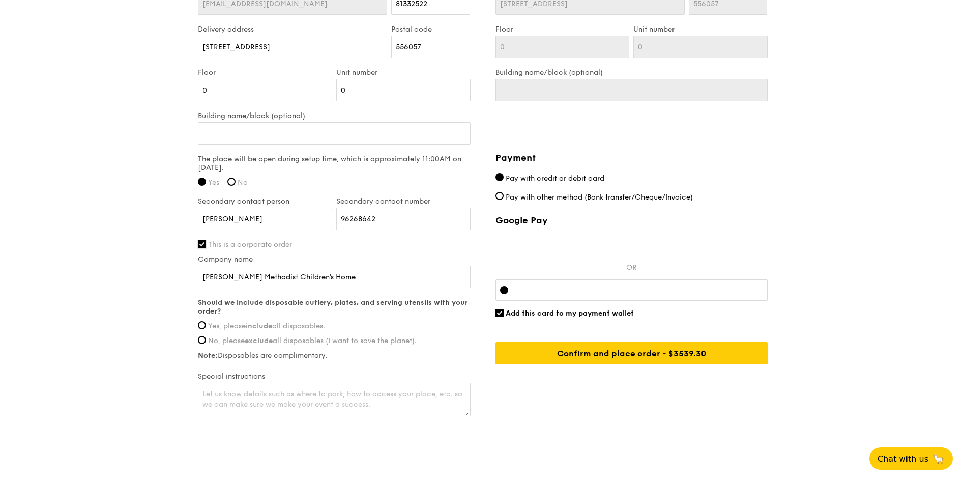
scroll to position [711, 0]
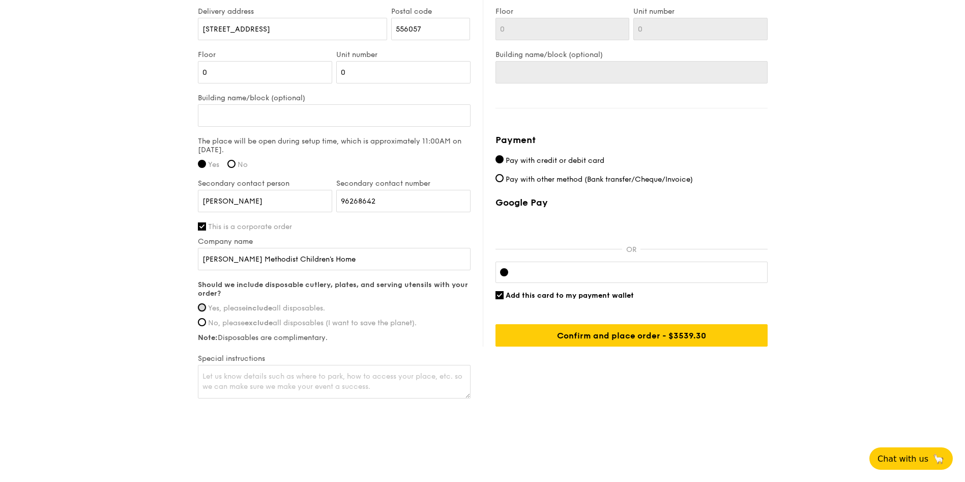
click at [204, 308] on input "Yes, please include all disposables." at bounding box center [202, 307] width 8 height 8
radio input "true"
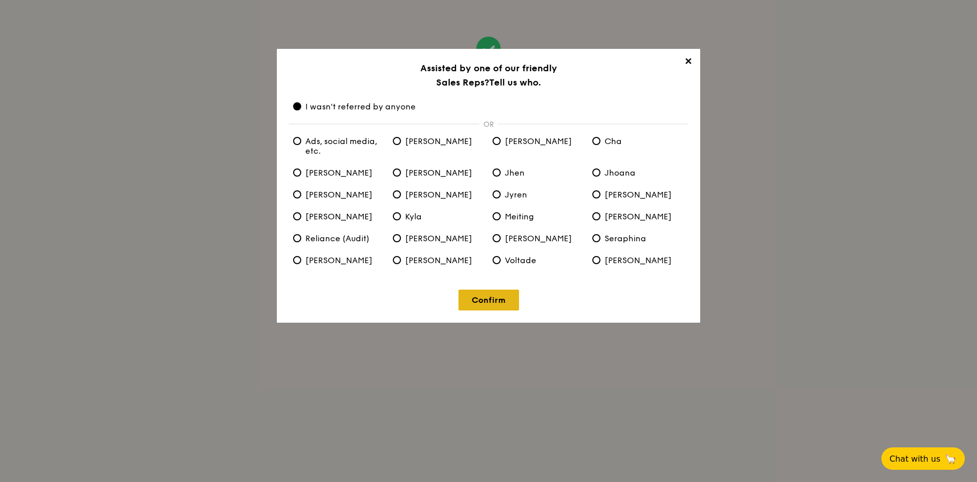
click at [495, 297] on link "Confirm" at bounding box center [488, 299] width 61 height 21
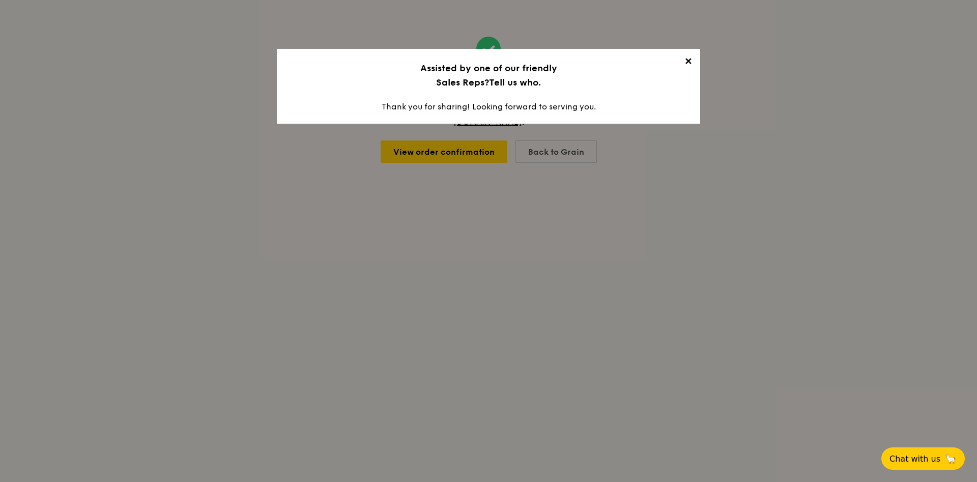
click at [631, 72] on h3 "Assisted by one of our friendly Sales Reps? Tell us who." at bounding box center [488, 75] width 399 height 28
click at [685, 53] on div "✕ Assisted by one of our friendly Sales Reps? Tell us who. Thank you for sharin…" at bounding box center [488, 86] width 423 height 75
click at [689, 64] on span "✕" at bounding box center [688, 63] width 14 height 14
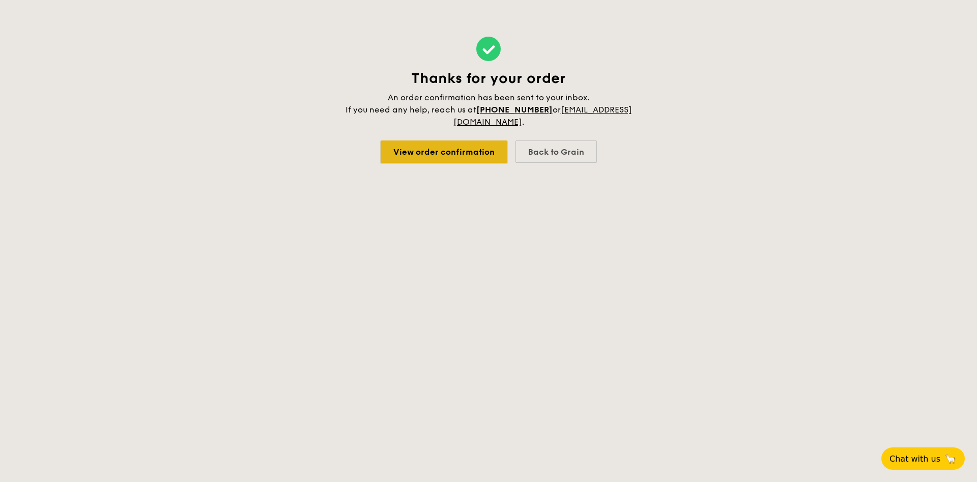
click at [444, 148] on link "View order confirmation" at bounding box center [443, 151] width 127 height 22
click at [415, 149] on link "View order confirmation" at bounding box center [443, 151] width 127 height 22
